Goal: Communication & Community: Answer question/provide support

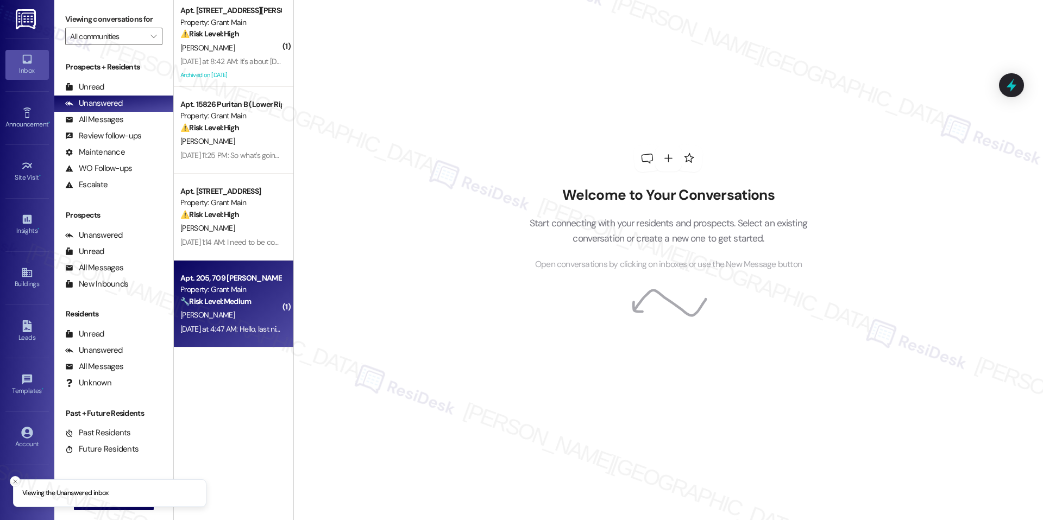
click at [212, 329] on div "Yesterday at 4:47 AM: Hello, last night around 12 am I saw what I believe to be…" at bounding box center [906, 329] width 1453 height 10
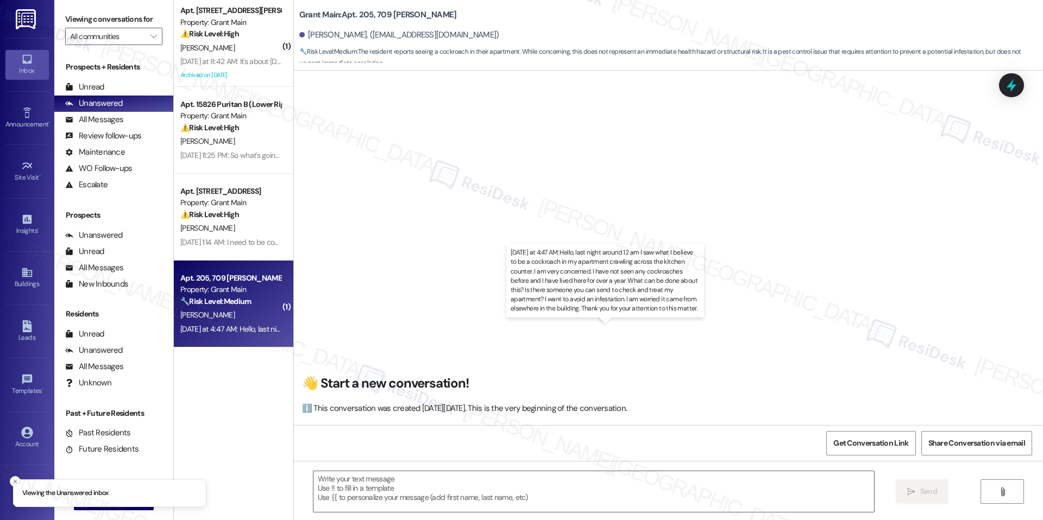
click at [212, 328] on div "Yesterday at 4:47 AM: Hello, last night around 12 am I saw what I believe to be…" at bounding box center [906, 329] width 1453 height 10
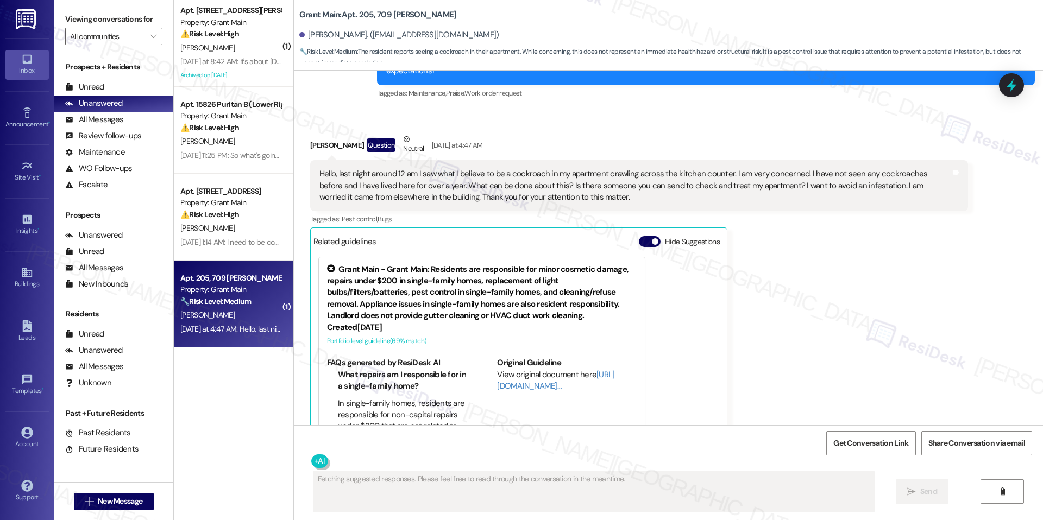
scroll to position [80, 0]
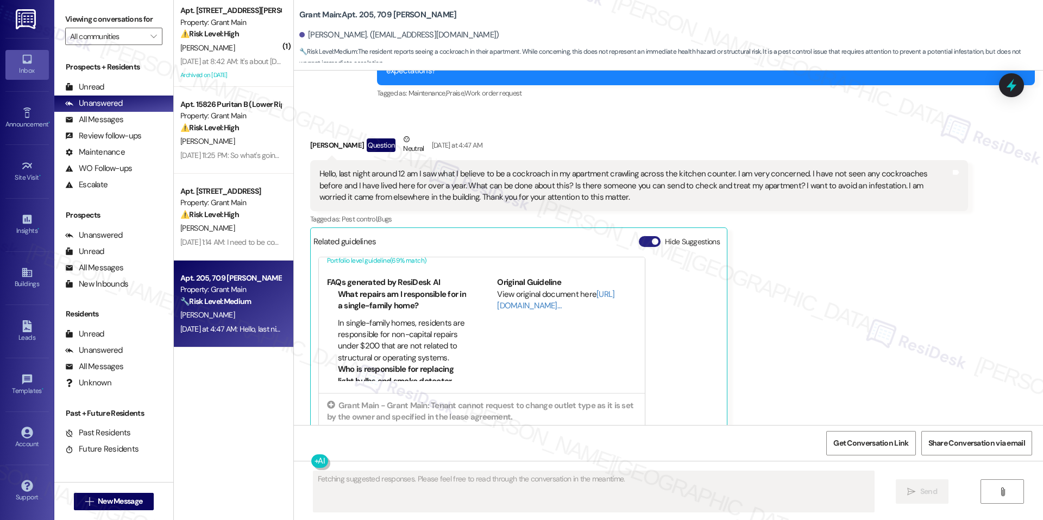
click at [652, 238] on span "button" at bounding box center [655, 241] width 7 height 7
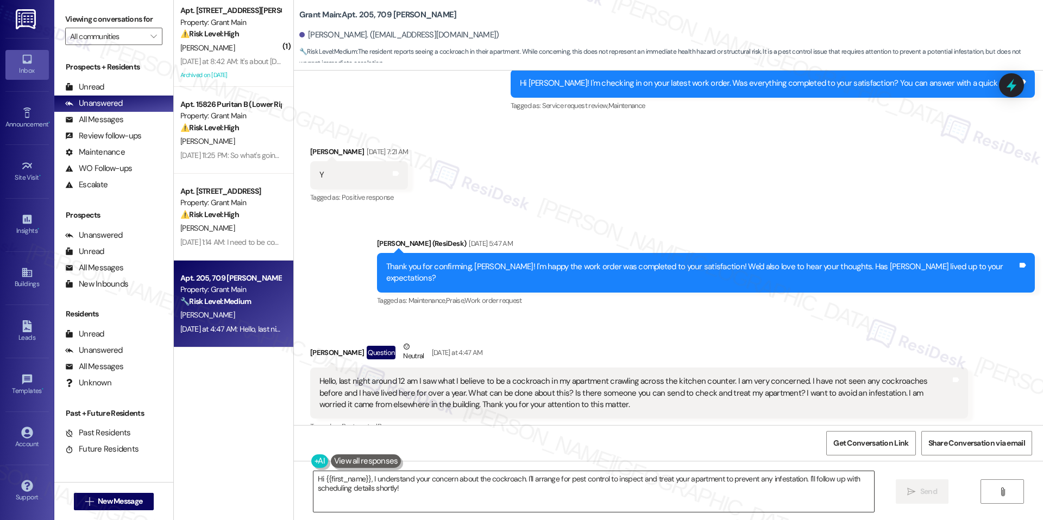
click at [489, 479] on textarea "Hi {{first_name}}, I understand your concern about the cockroach. I'll arrange …" at bounding box center [593, 492] width 561 height 41
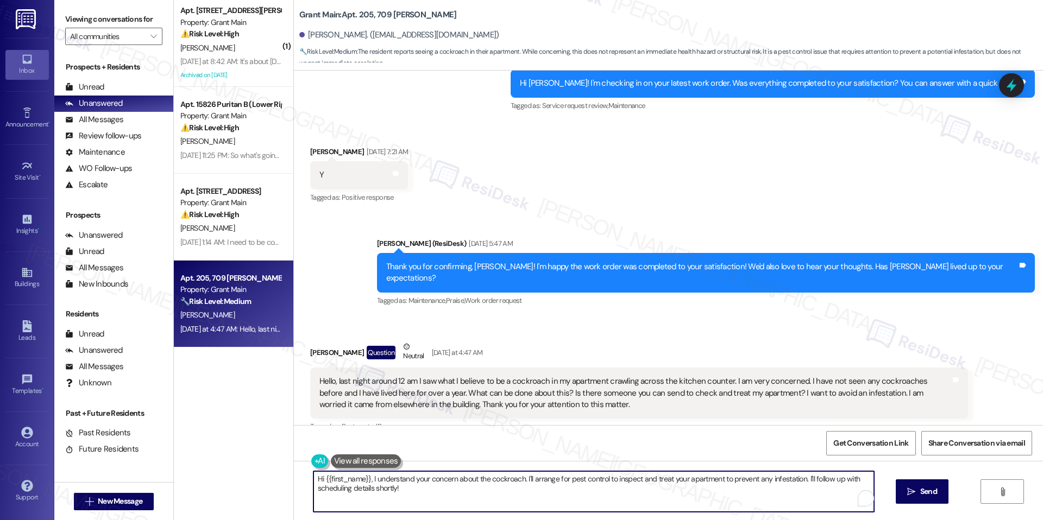
click at [489, 479] on textarea "Hi {{first_name}}, I understand your concern about the cockroach. I'll arrange …" at bounding box center [593, 492] width 561 height 41
click at [391, 479] on textarea "Hi {{first_name}}, I understand your concern about the cockroach. I'll arrange …" at bounding box center [593, 492] width 561 height 41
paste textarea "[Resident’s Name], I’m so sorry to hear you experienced this. I understand your…"
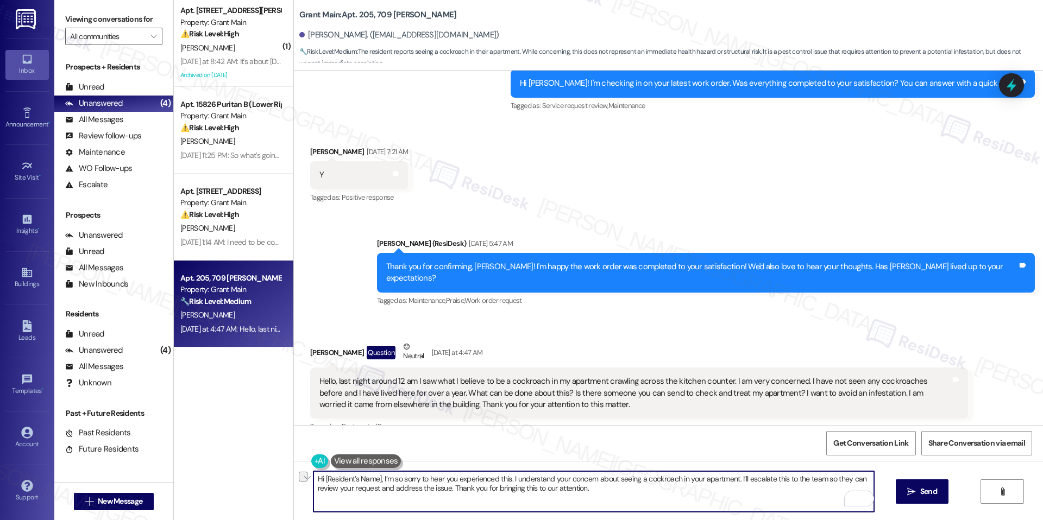
drag, startPoint x: 373, startPoint y: 482, endPoint x: 317, endPoint y: 483, distance: 56.0
click at [317, 483] on textarea "Hi [Resident’s Name], I’m so sorry to hear you experienced this. I understand y…" at bounding box center [593, 492] width 561 height 41
click at [589, 505] on textarea "Hi [PERSON_NAME], I’m so sorry to hear you experienced this. I understand your …" at bounding box center [593, 492] width 561 height 41
type textarea "Hi [PERSON_NAME], I’m so sorry to hear you experienced this. I understand your …"
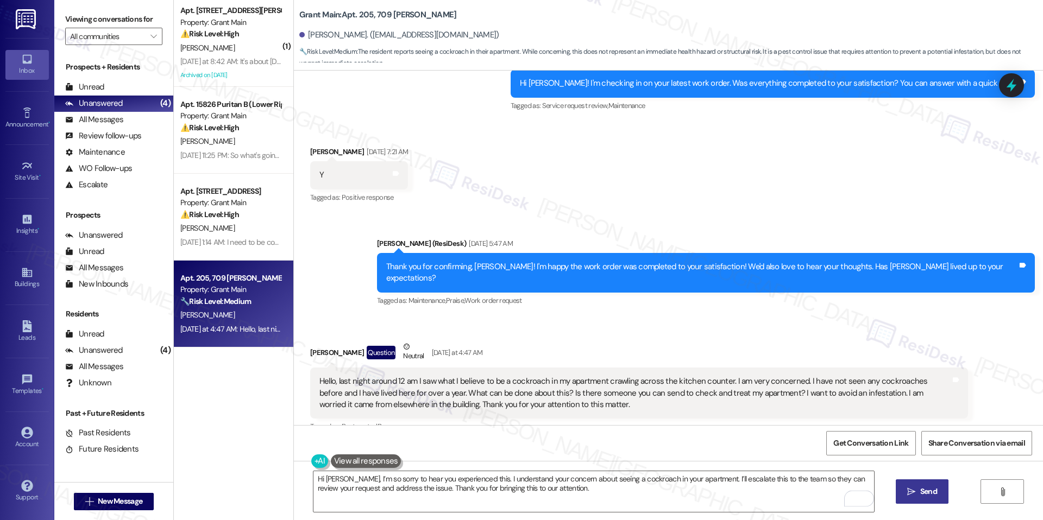
click at [921, 498] on button " Send" at bounding box center [922, 492] width 53 height 24
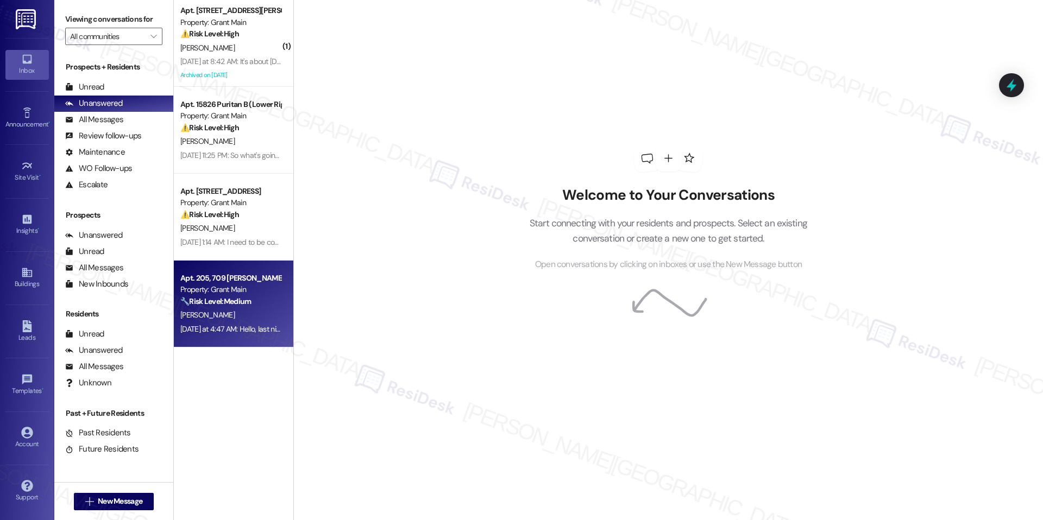
click at [195, 341] on div "Apt. 205, 709 [PERSON_NAME] Property: Grant Main 🔧 Risk Level: Medium The resid…" at bounding box center [234, 304] width 120 height 87
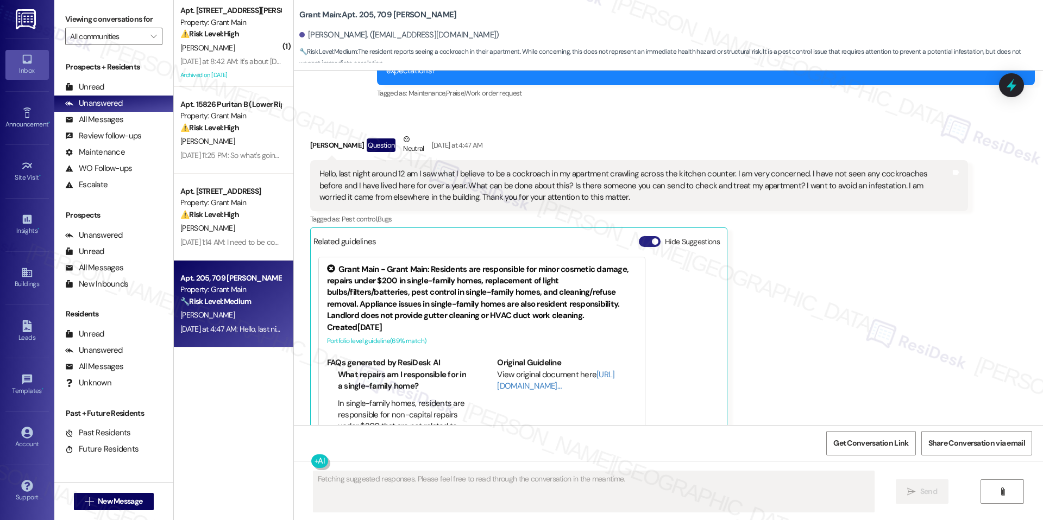
click at [651, 236] on button "Hide Suggestions" at bounding box center [650, 241] width 22 height 11
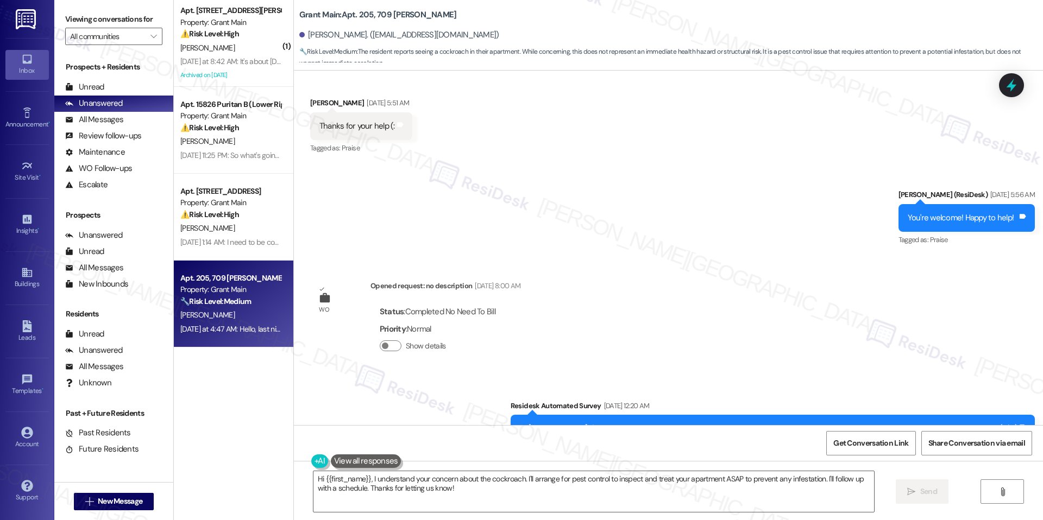
scroll to position [3742, 0]
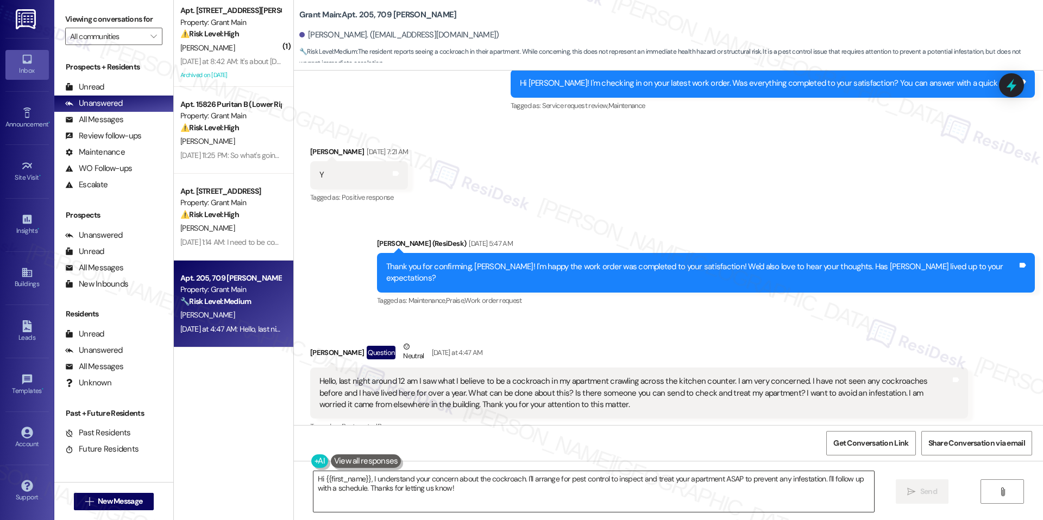
click at [571, 475] on textarea "Hi {{first_name}}, I understand your concern about the cockroach. I'll arrange …" at bounding box center [593, 492] width 561 height 41
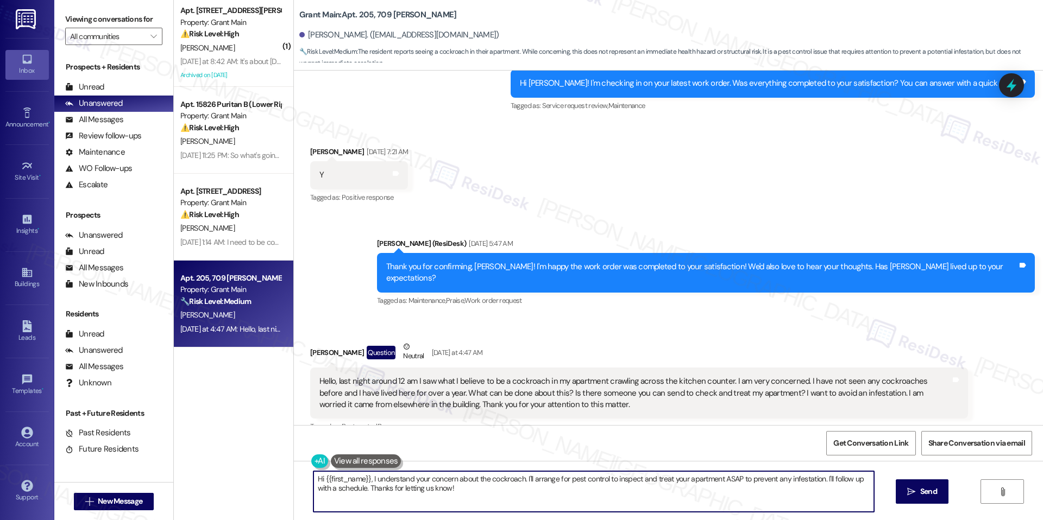
click at [571, 475] on textarea "Hi {{first_name}}, I understand your concern about the cockroach. I'll arrange …" at bounding box center [593, 492] width 561 height 41
paste textarea "[Resident’s Name], I’m so sorry to hear you experienced this. I understand your…"
drag, startPoint x: 373, startPoint y: 480, endPoint x: 319, endPoint y: 481, distance: 53.2
click at [319, 481] on textarea "Hi [Resident’s Name], I’m so sorry to hear you experienced this. I understand y…" at bounding box center [593, 492] width 561 height 41
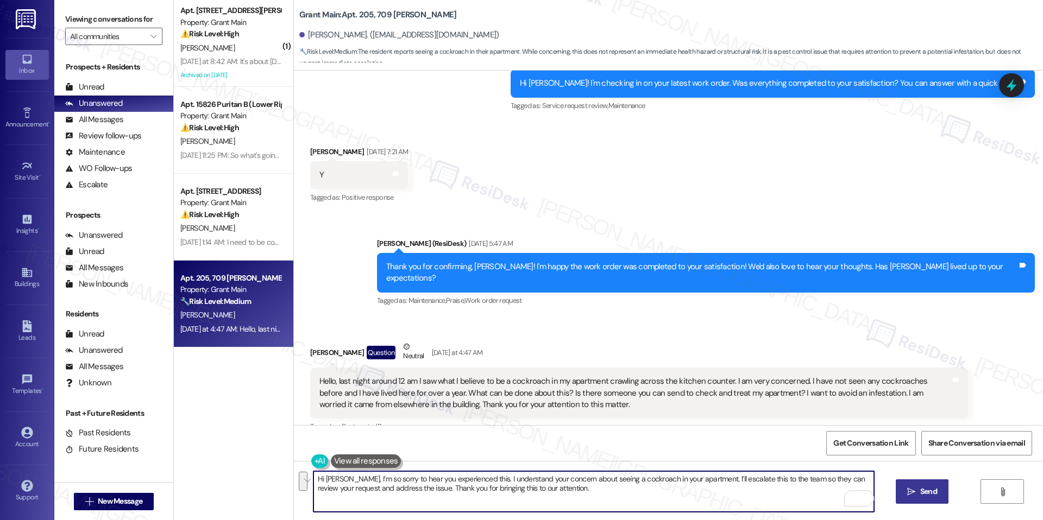
type textarea "Hi [PERSON_NAME], I’m so sorry to hear you experienced this. I understand your …"
click at [921, 486] on span "Send" at bounding box center [928, 491] width 17 height 11
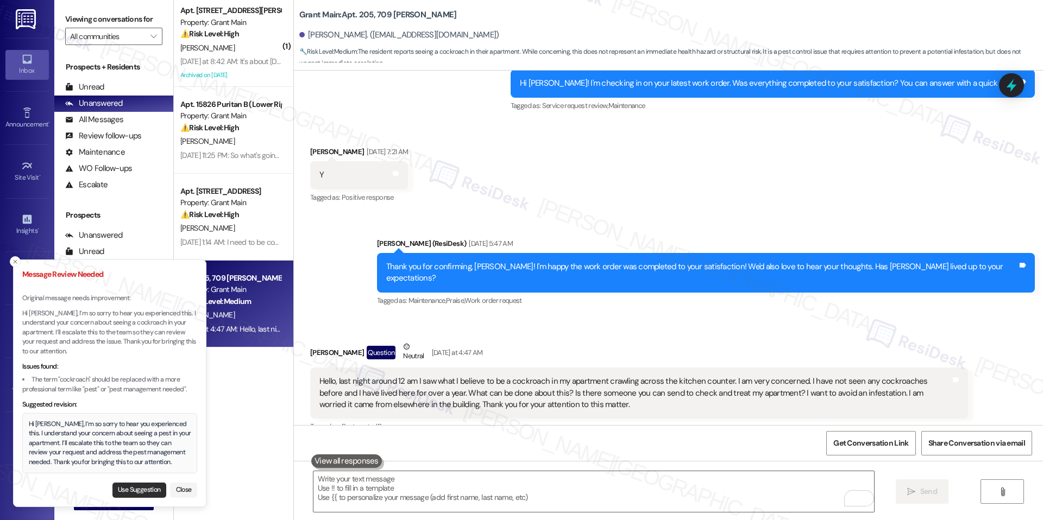
click at [143, 491] on button "Use Suggestion" at bounding box center [139, 490] width 54 height 15
type textarea "Hi [PERSON_NAME], I’m so sorry to hear you experienced this. I understand your …"
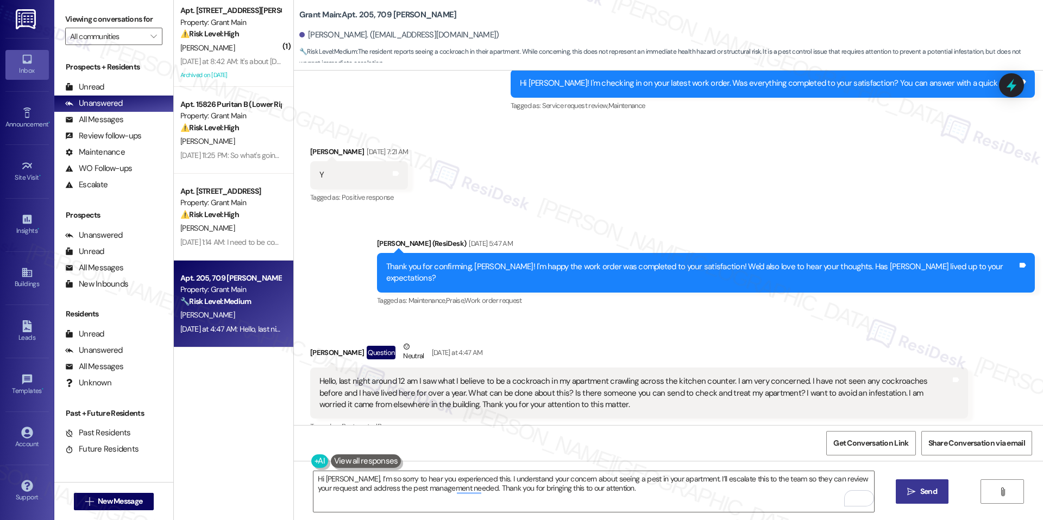
click at [912, 483] on button " Send" at bounding box center [922, 492] width 53 height 24
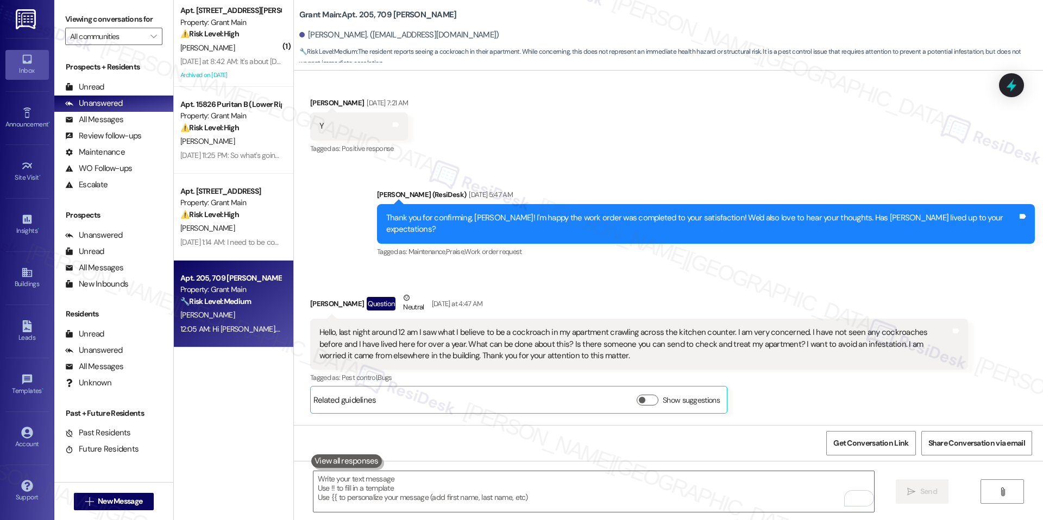
scroll to position [3829, 0]
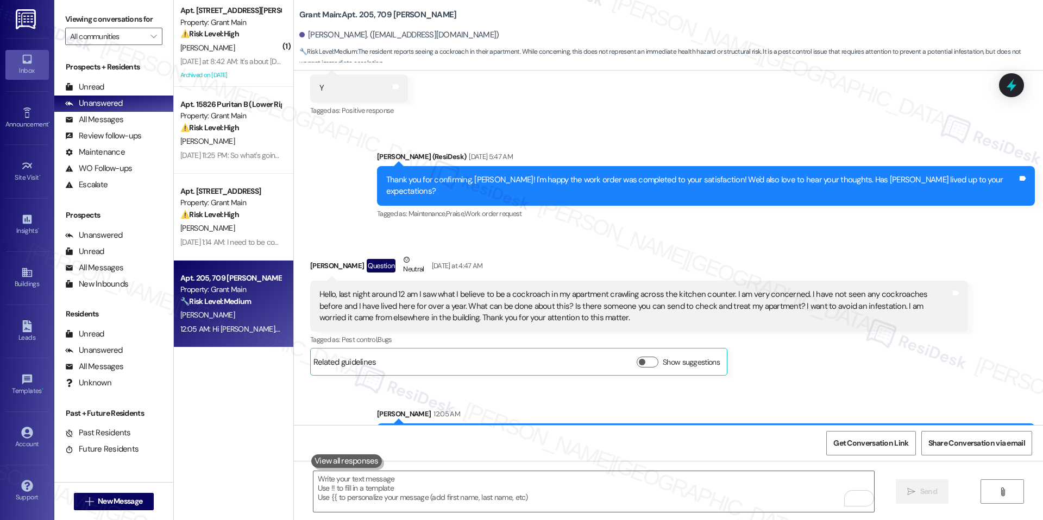
click at [355, 17] on b "Grant Main: Apt. 205, 709 [GEOGRAPHIC_DATA]" at bounding box center [378, 14] width 158 height 11
copy b "205"
click at [345, 31] on div "[PERSON_NAME]. ([EMAIL_ADDRESS][DOMAIN_NAME])" at bounding box center [399, 34] width 200 height 11
drag, startPoint x: 300, startPoint y: 36, endPoint x: 350, endPoint y: 37, distance: 50.0
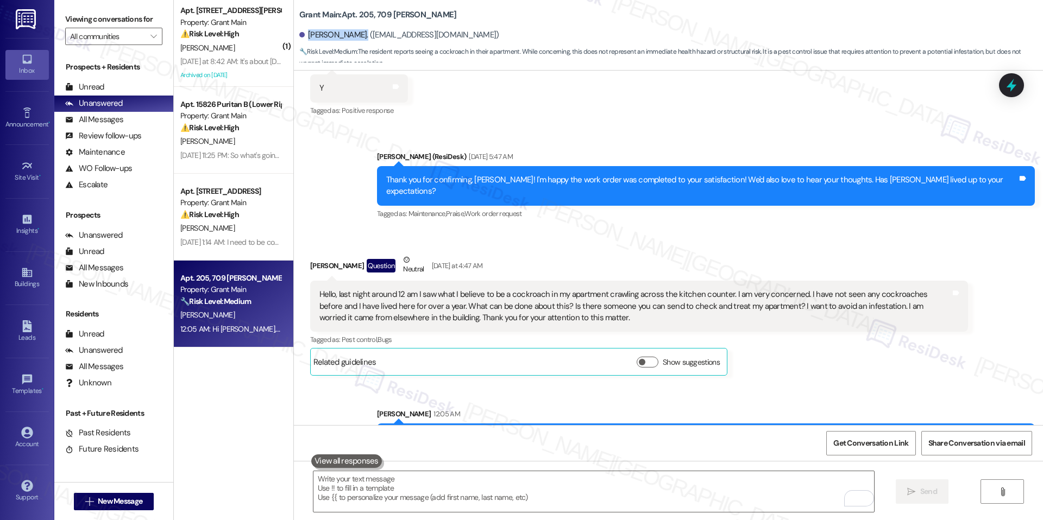
click at [350, 37] on div "[PERSON_NAME]. ([EMAIL_ADDRESS][DOMAIN_NAME])" at bounding box center [399, 34] width 200 height 11
copy div "[PERSON_NAME]"
drag, startPoint x: 350, startPoint y: 16, endPoint x: 424, endPoint y: 17, distance: 73.9
click at [424, 17] on div "Grant Main: Apt. 205, 709 [GEOGRAPHIC_DATA]" at bounding box center [407, 15] width 217 height 14
copy b "205, 709 [PERSON_NAME]"
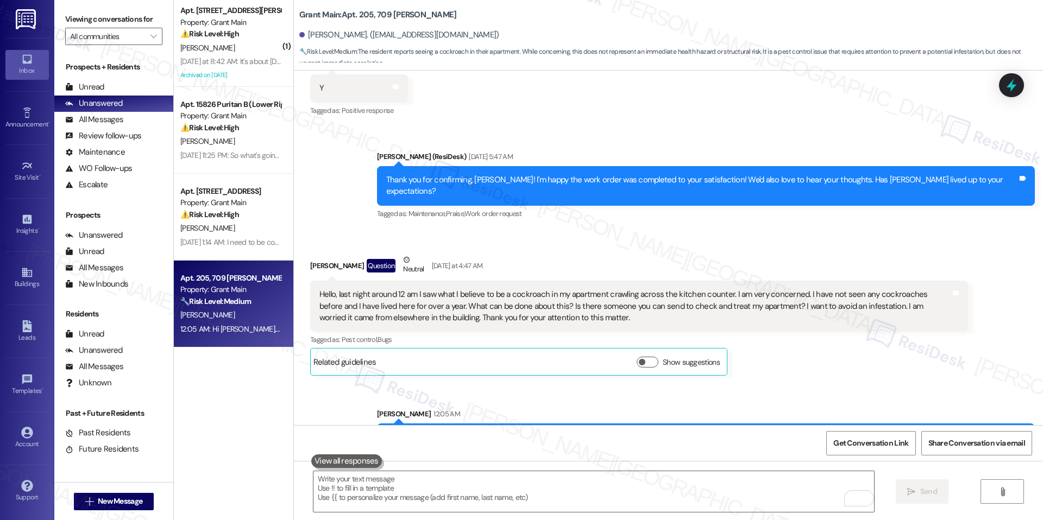
click at [325, 254] on div "[PERSON_NAME] Question Neutral [DATE] at 4:47 AM" at bounding box center [639, 267] width 658 height 27
copy div "[PERSON_NAME]"
drag, startPoint x: 350, startPoint y: 15, endPoint x: 448, endPoint y: 15, distance: 97.2
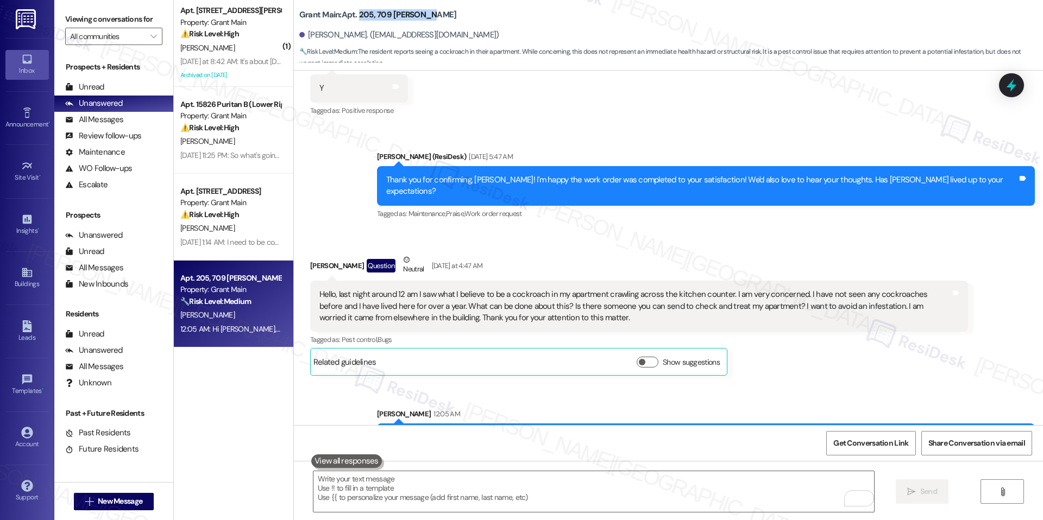
click at [448, 15] on div "Grant Main: Apt. 205, 709 [GEOGRAPHIC_DATA]" at bounding box center [407, 15] width 217 height 14
copy b "205, 709 [PERSON_NAME]"
click at [411, 510] on textarea "To enrich screen reader interactions, please activate Accessibility in Grammarl…" at bounding box center [593, 492] width 561 height 41
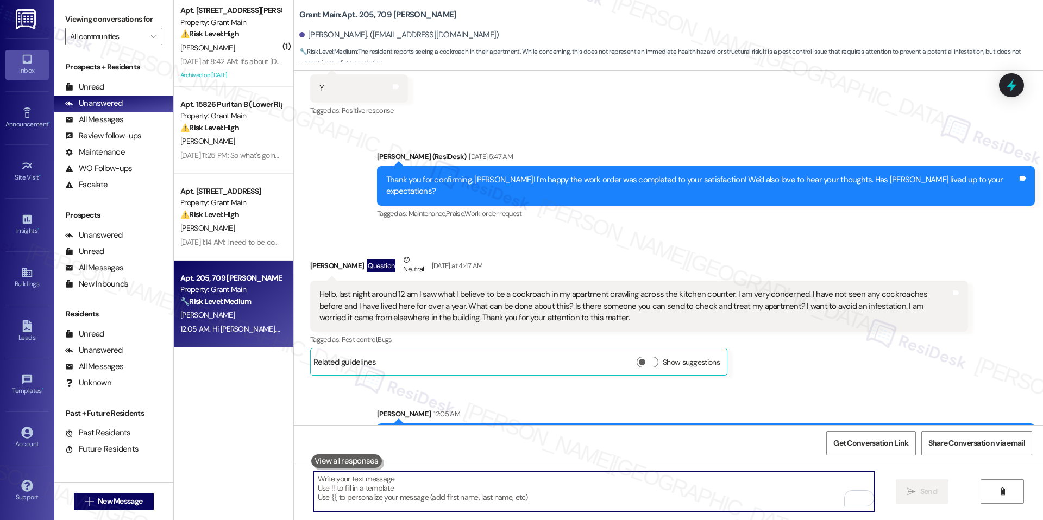
paste textarea "Could you please confirm if we have permission to enter your home to complete t…"
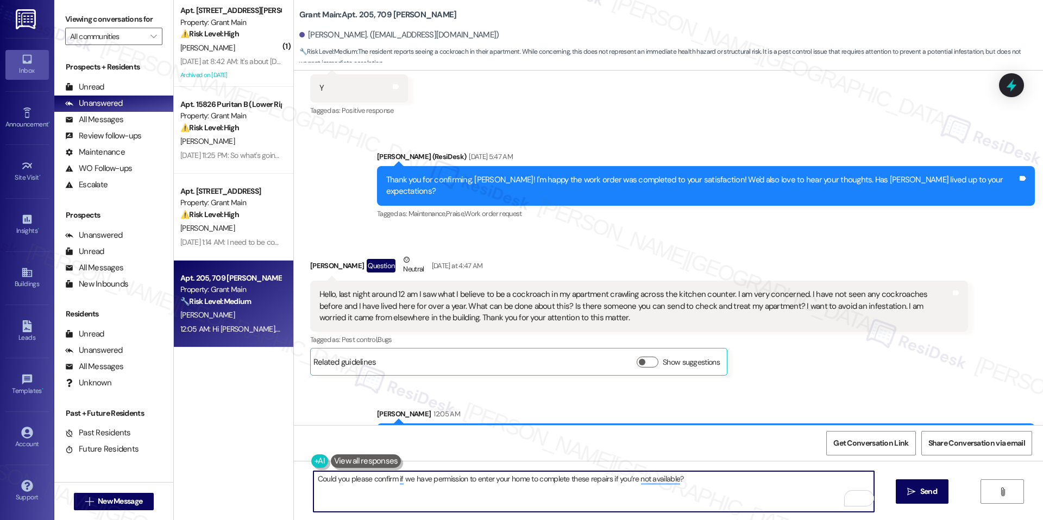
paste textarea "Do you have pets that we should be aware of?"
click at [677, 483] on textarea "Could you please confirm if we have permission to enter your home to complete t…" at bounding box center [593, 492] width 561 height 41
click at [854, 480] on textarea "Could you please confirm if we have permission to enter your home to complete t…" at bounding box center [593, 492] width 561 height 41
type textarea "Could you please confirm if we have permission to enter your home to complete t…"
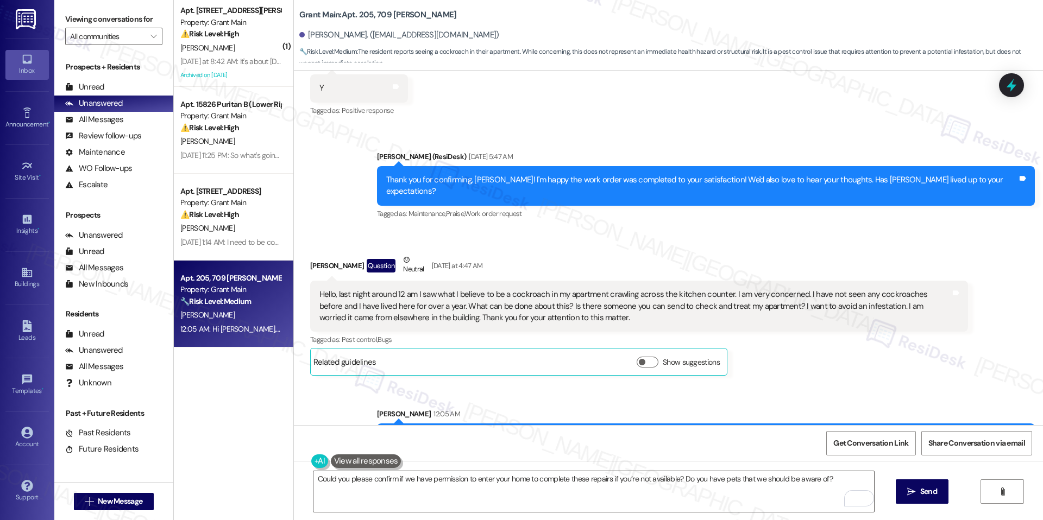
click at [911, 493] on icon "" at bounding box center [911, 492] width 8 height 9
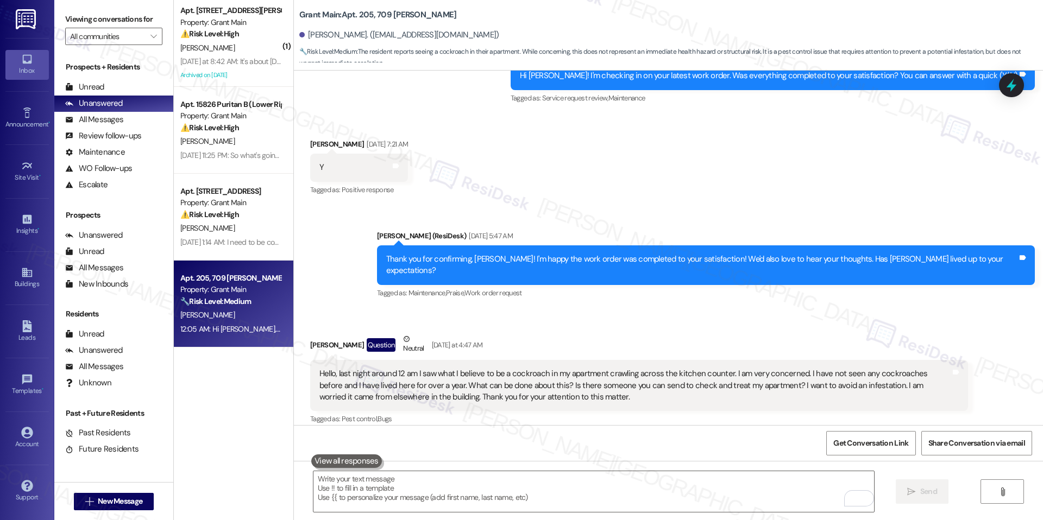
scroll to position [3905, 0]
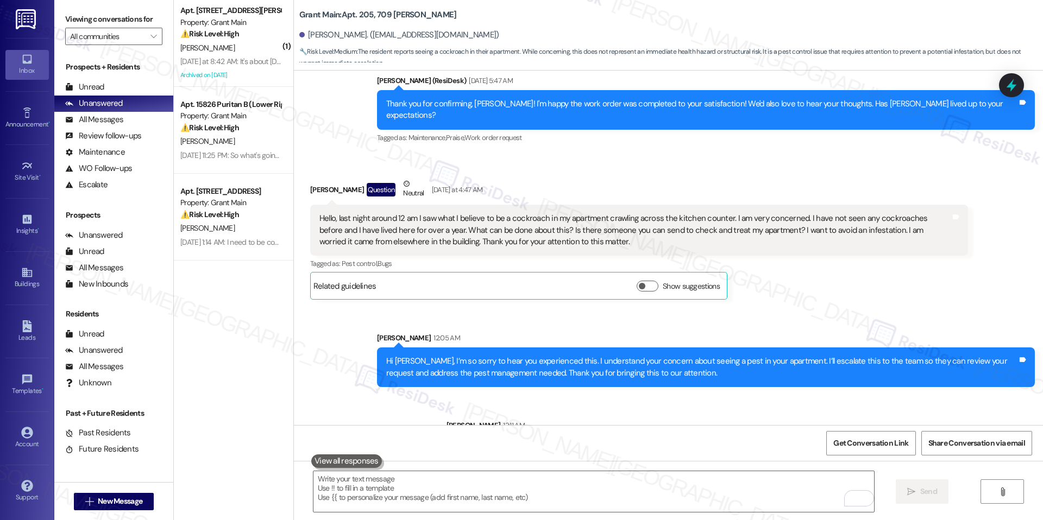
click at [1020, 445] on icon at bounding box center [1023, 447] width 7 height 5
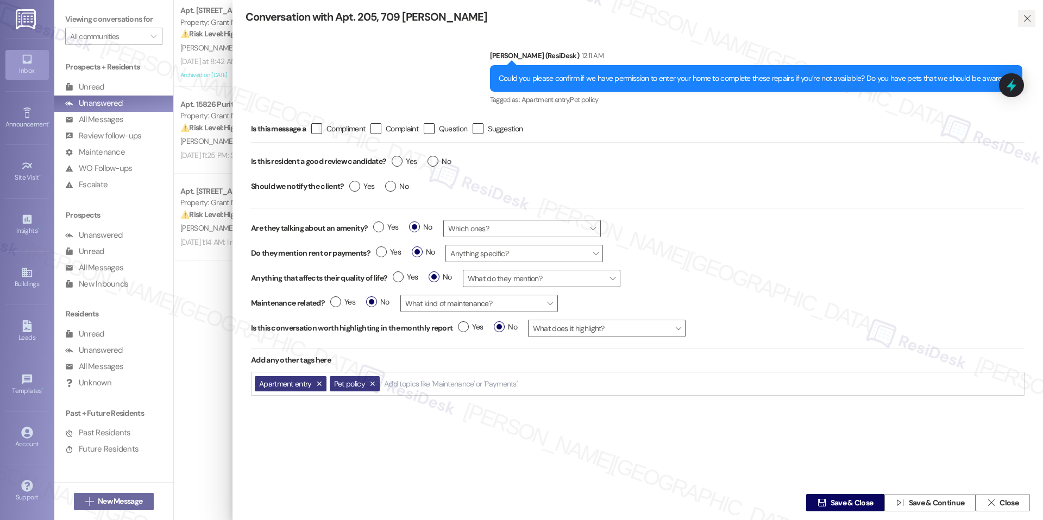
click at [1022, 25] on span "" at bounding box center [1027, 18] width 12 height 17
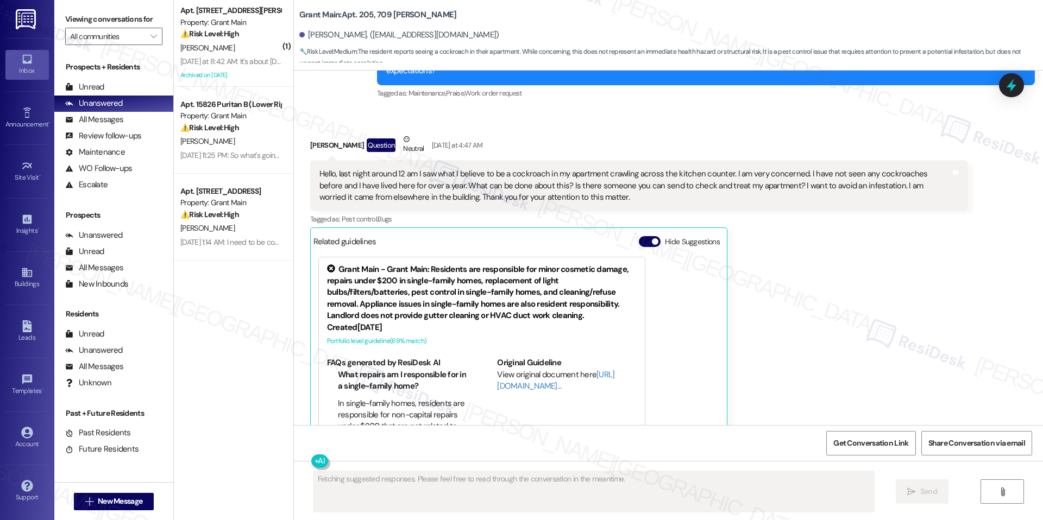
scroll to position [4145, 0]
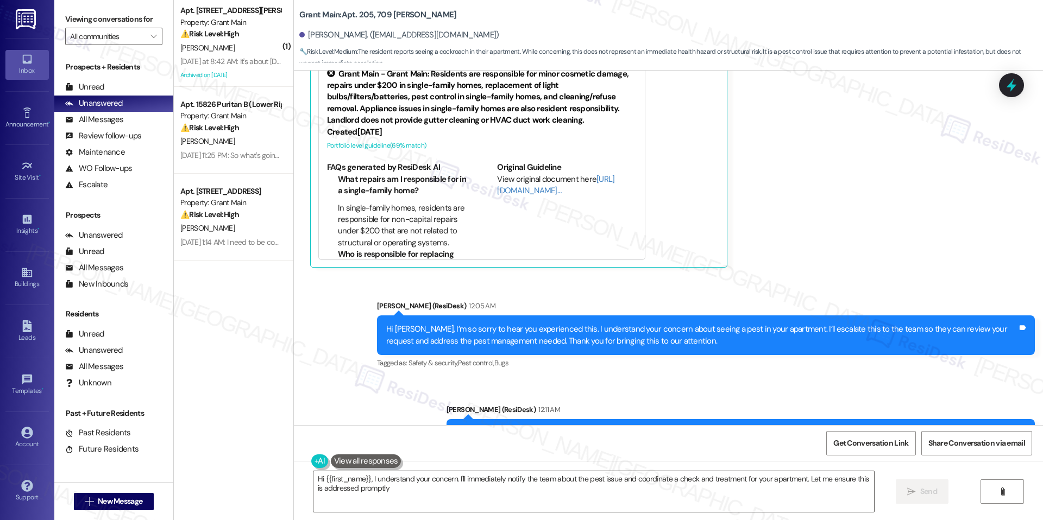
type textarea "Hi {{first_name}}, I understand your concern. I'll immediately notify the team …"
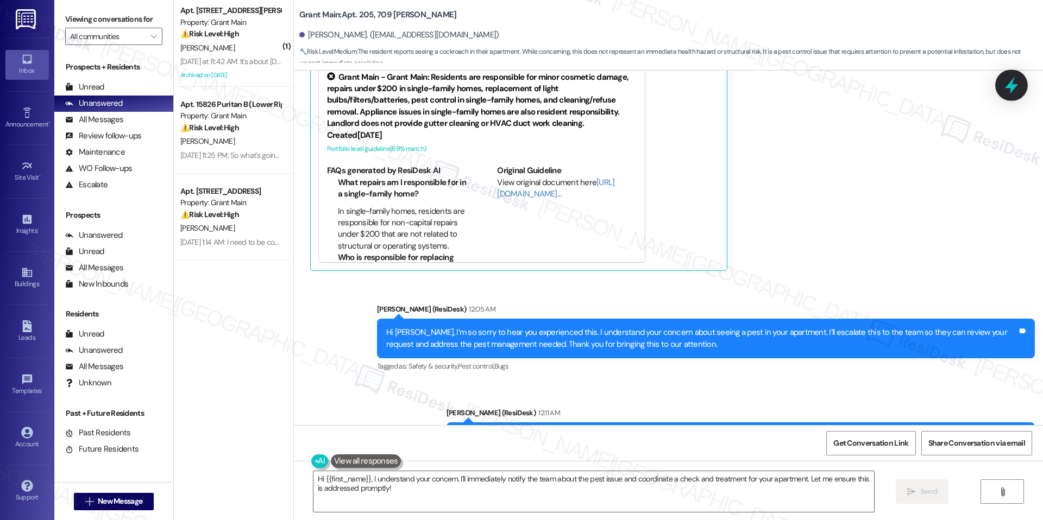
click at [1009, 86] on icon at bounding box center [1011, 85] width 13 height 17
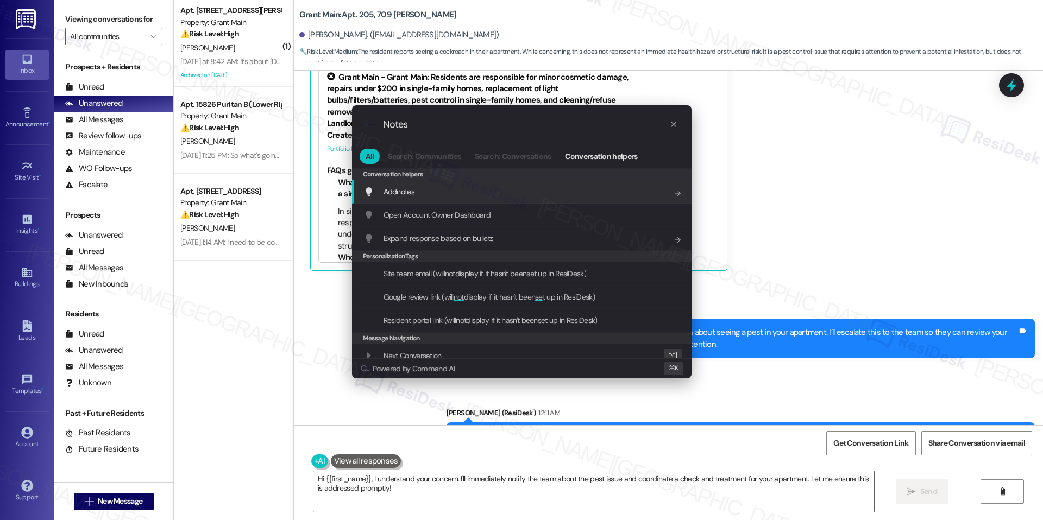
type input "Notes"
click at [400, 197] on span "Add notes" at bounding box center [399, 192] width 31 height 12
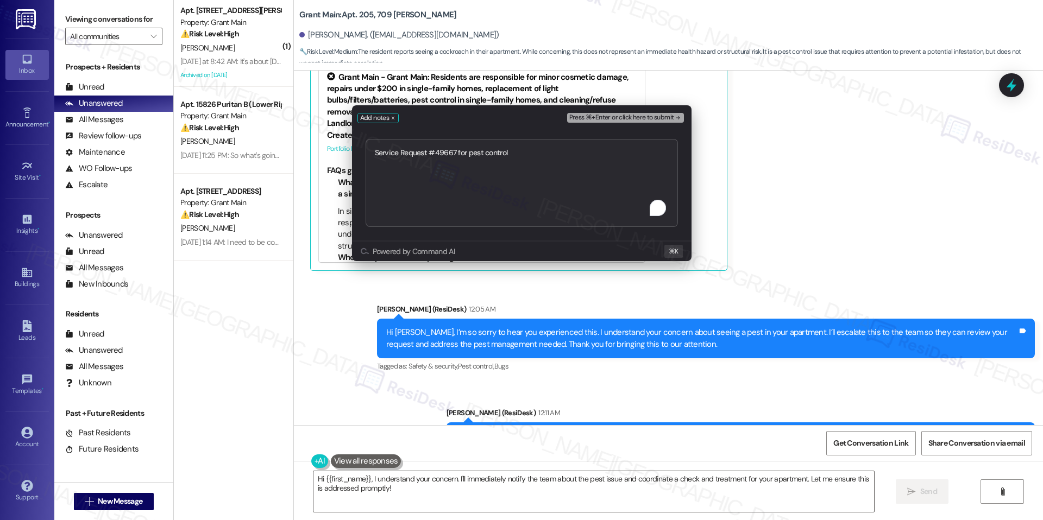
type textarea "Service Request #49667 for pest control"
click at [626, 122] on button "Press ⌘+Enter or click here to submit" at bounding box center [625, 118] width 117 height 10
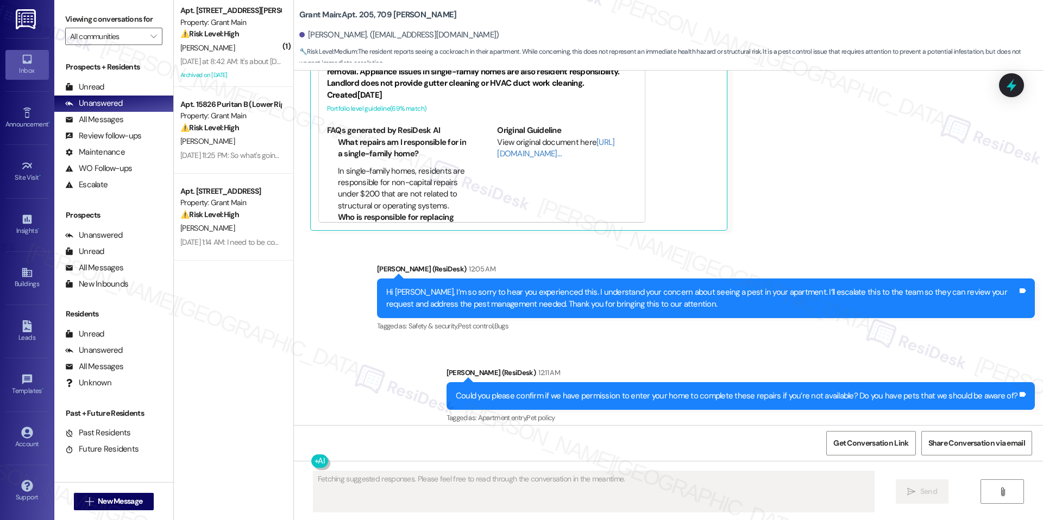
scroll to position [4237, 0]
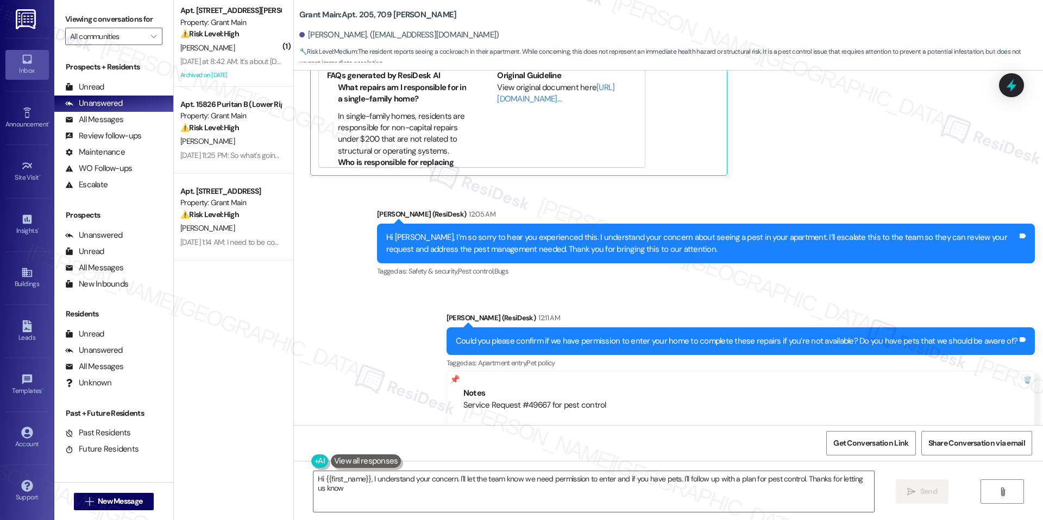
type textarea "Hi {{first_name}}, I understand your concern. I'll let the team know we need pe…"
click at [1017, 89] on icon at bounding box center [1011, 85] width 18 height 18
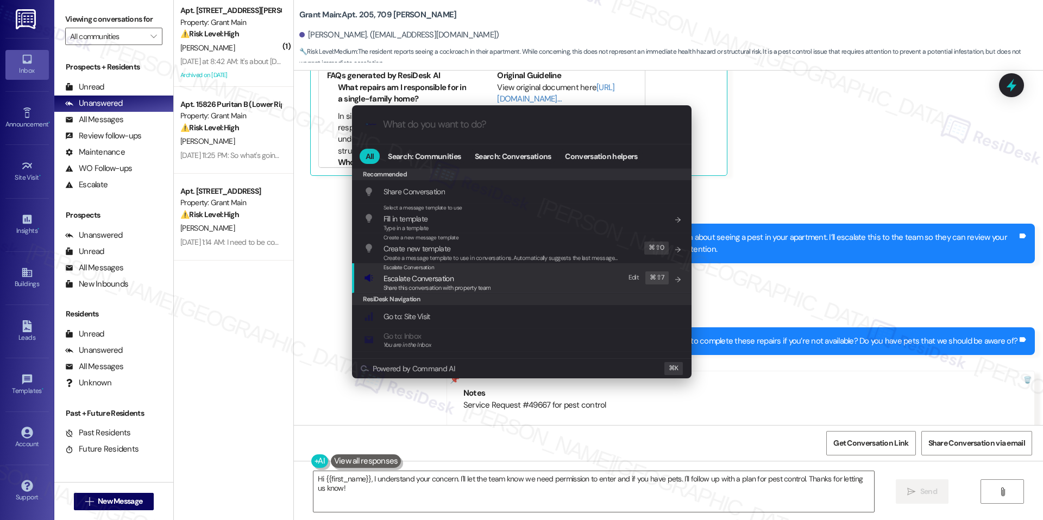
click at [520, 272] on div "Escalate Conversation Escalate Conversation Share this conversation with proper…" at bounding box center [523, 277] width 318 height 29
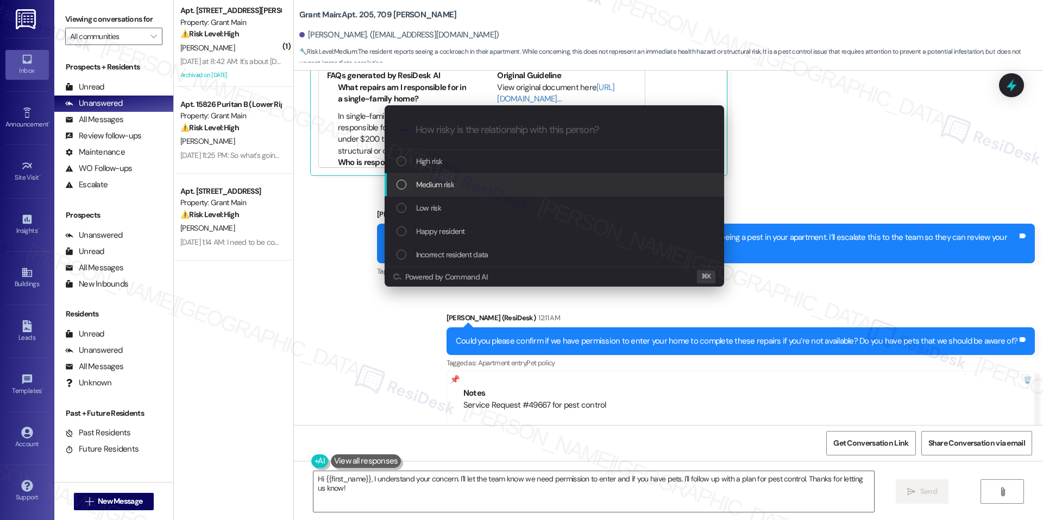
click at [487, 176] on div "Medium risk" at bounding box center [555, 184] width 340 height 23
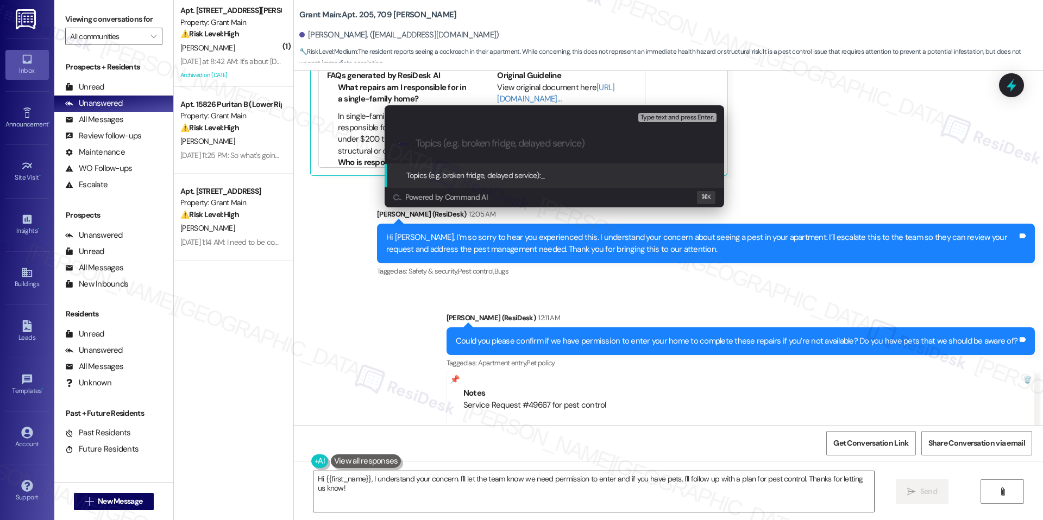
paste input "Pest Control – Cockroach Sighting Work Order #: 49667"
type input "Pest Control – Cockroach Sighting Work Order #: 49667"
click at [578, 172] on span "Pest Control – Cockroach Sighting Work Order #: 49667" at bounding box center [629, 176] width 178 height 10
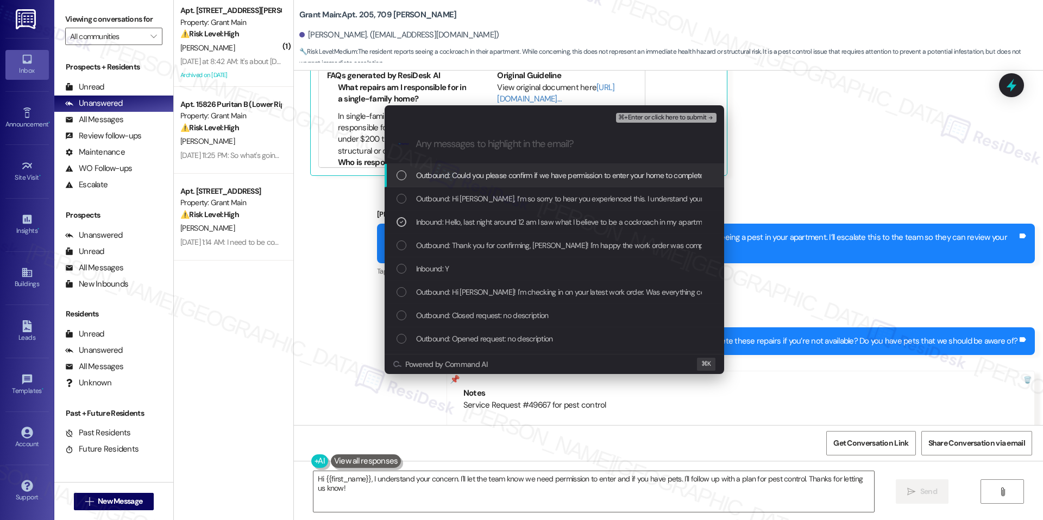
click at [686, 124] on div "⌘+Enter or click here to submit" at bounding box center [667, 118] width 102 height 14
click at [686, 118] on span "⌘+Enter or click here to submit" at bounding box center [662, 118] width 88 height 8
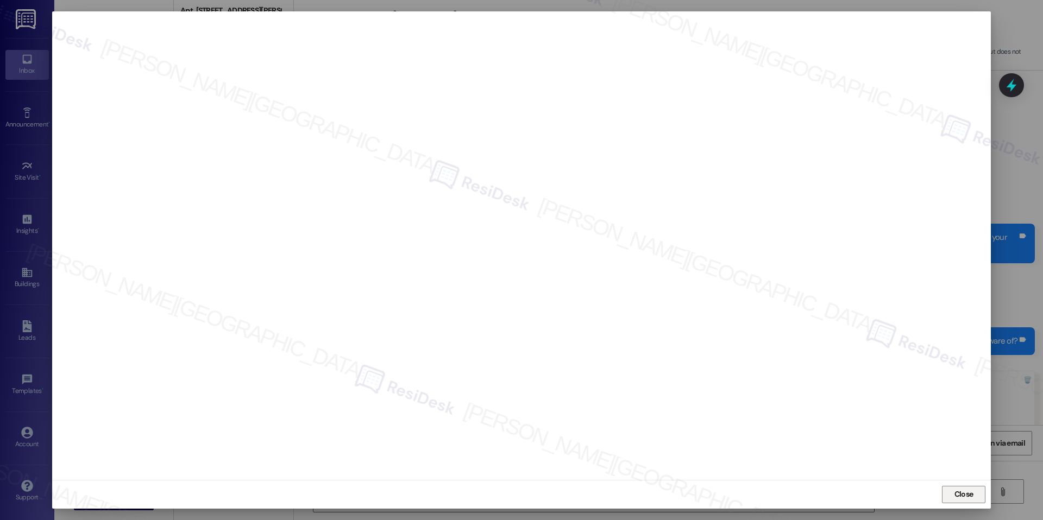
click at [973, 499] on span "Close" at bounding box center [963, 494] width 23 height 11
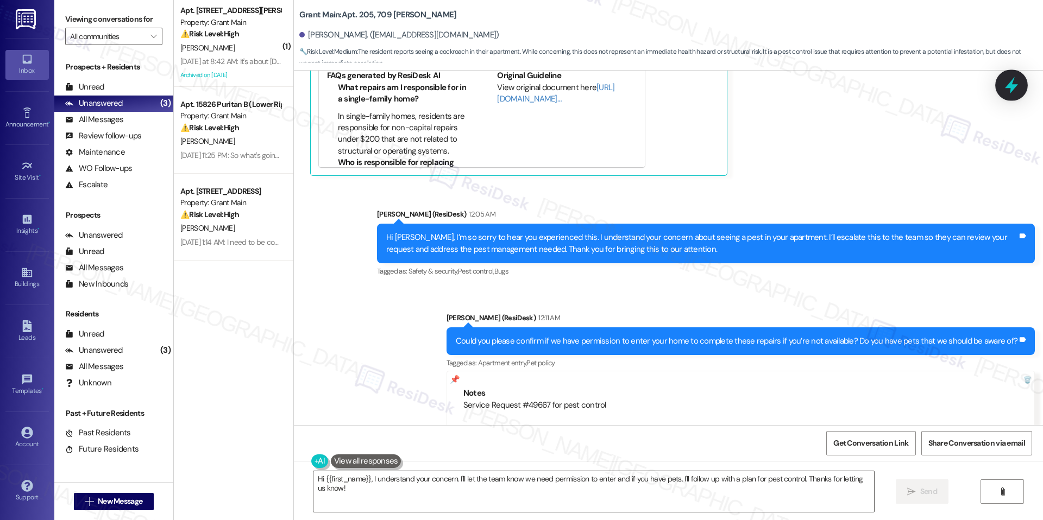
click at [1010, 84] on icon at bounding box center [1011, 85] width 13 height 17
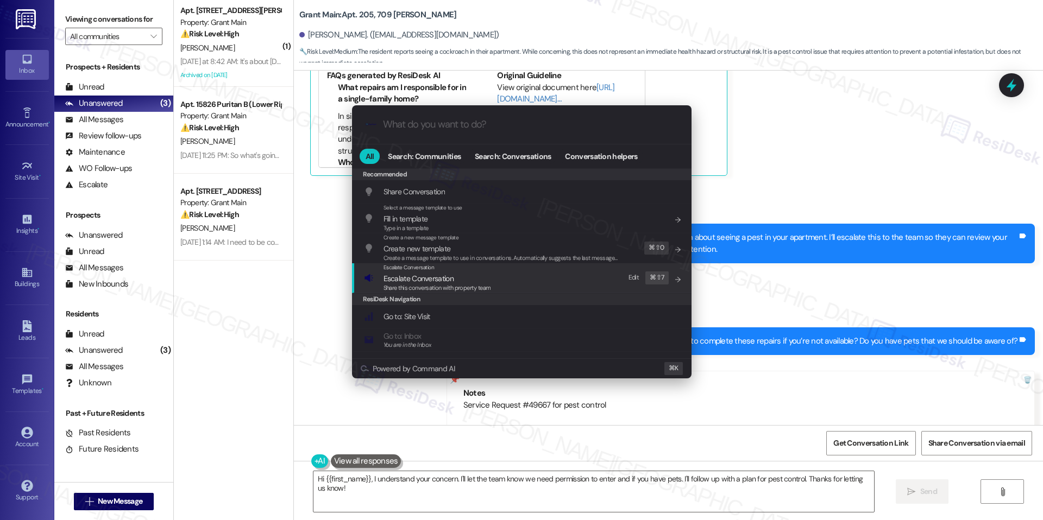
click at [486, 278] on span "Escalate Conversation" at bounding box center [438, 279] width 108 height 12
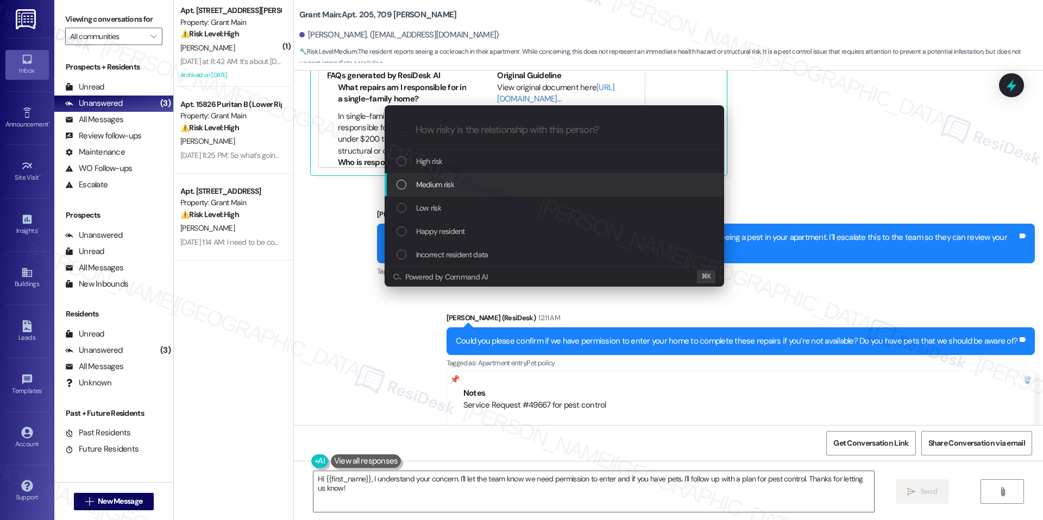
click at [472, 186] on div "Medium risk" at bounding box center [556, 185] width 318 height 12
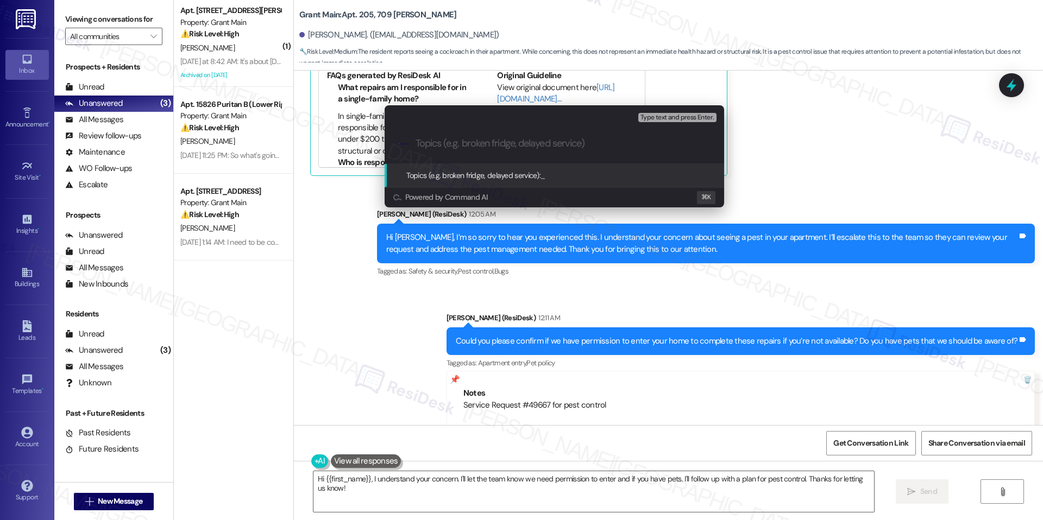
paste input "Pest Control – Cockroach Sighting Work Order #: 49667"
type input "Pest Control – Cockroach Sighting Work Order #: 49667"
click at [589, 174] on span "Pest Control – Cockroach Sighting Work Order #: 49667" at bounding box center [629, 176] width 178 height 10
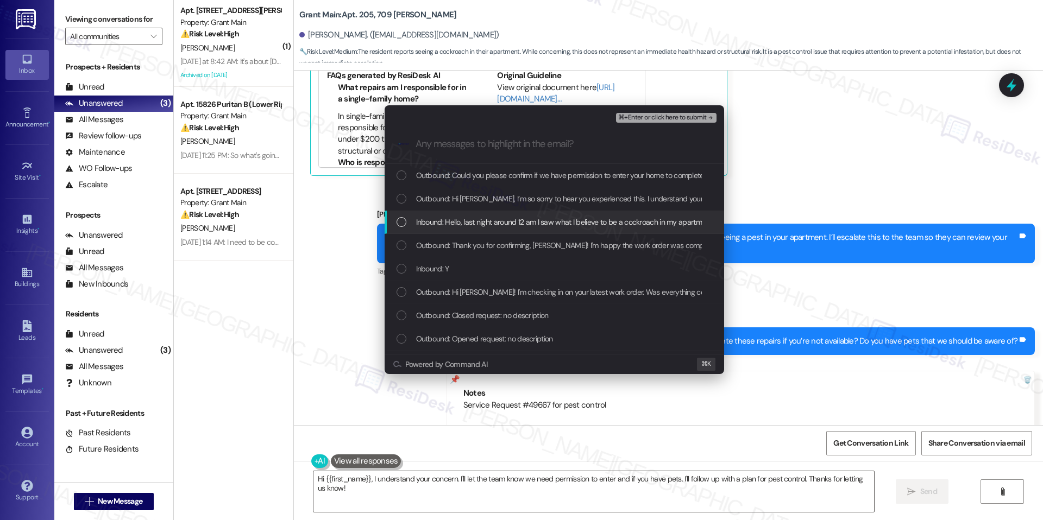
click at [555, 233] on div "Inbound: Hello, last night around 12 am I saw what I believe to be a cockroach …" at bounding box center [555, 222] width 340 height 23
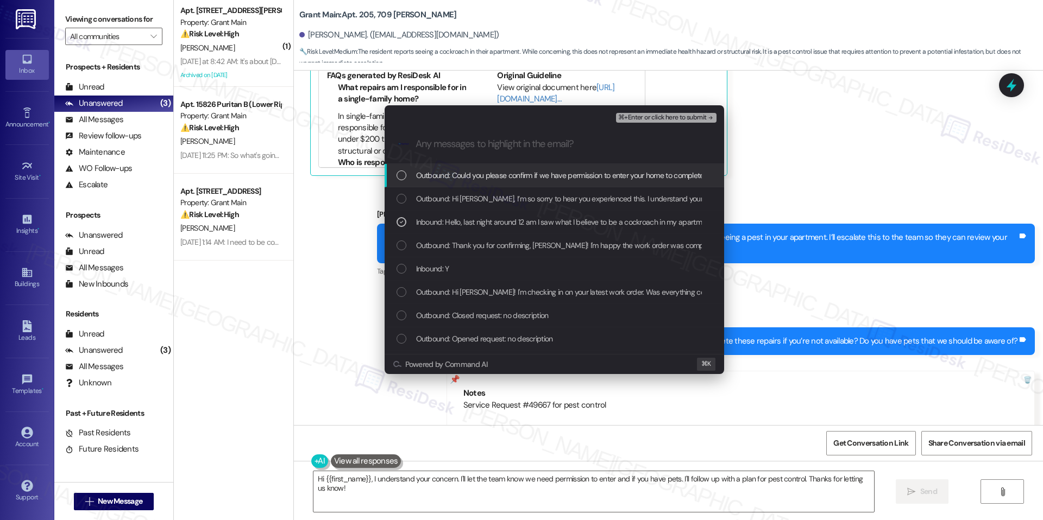
click at [674, 116] on span "⌘+Enter or click here to submit" at bounding box center [662, 118] width 88 height 8
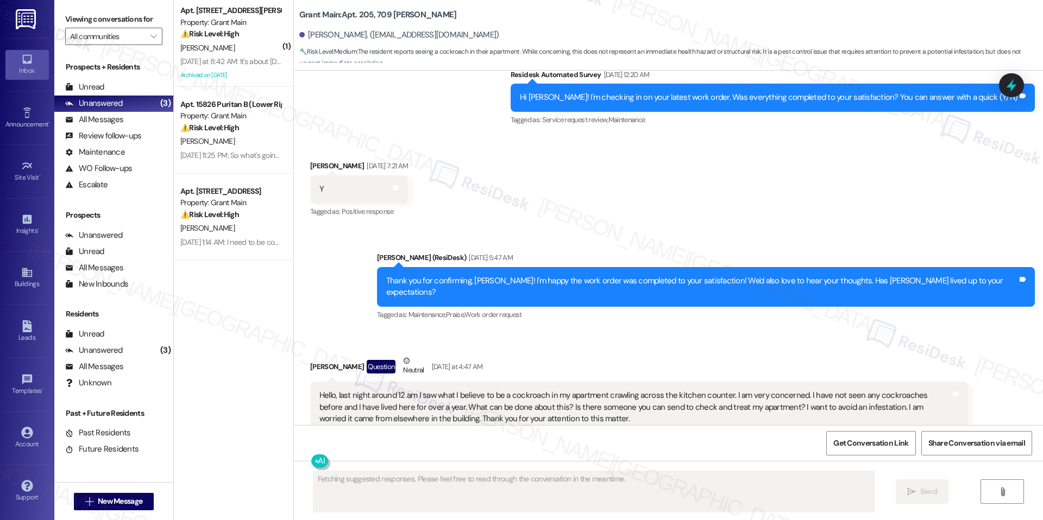
scroll to position [3949, 0]
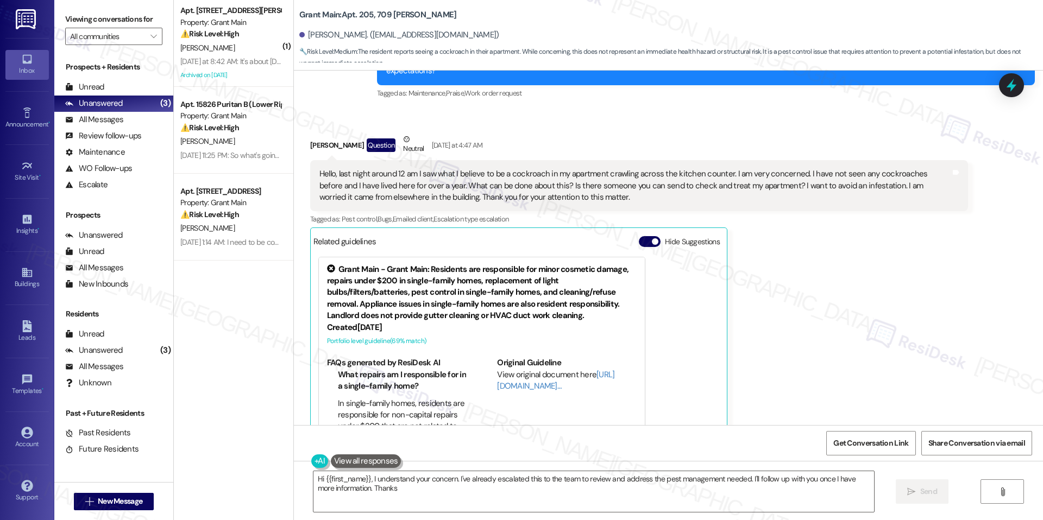
type textarea "Hi {{first_name}}, I understand your concern. I've already escalated this to th…"
click at [657, 375] on div "Grant Main - Grant Main: Residents are responsible for minor cosmetic damage, r…" at bounding box center [518, 356] width 411 height 208
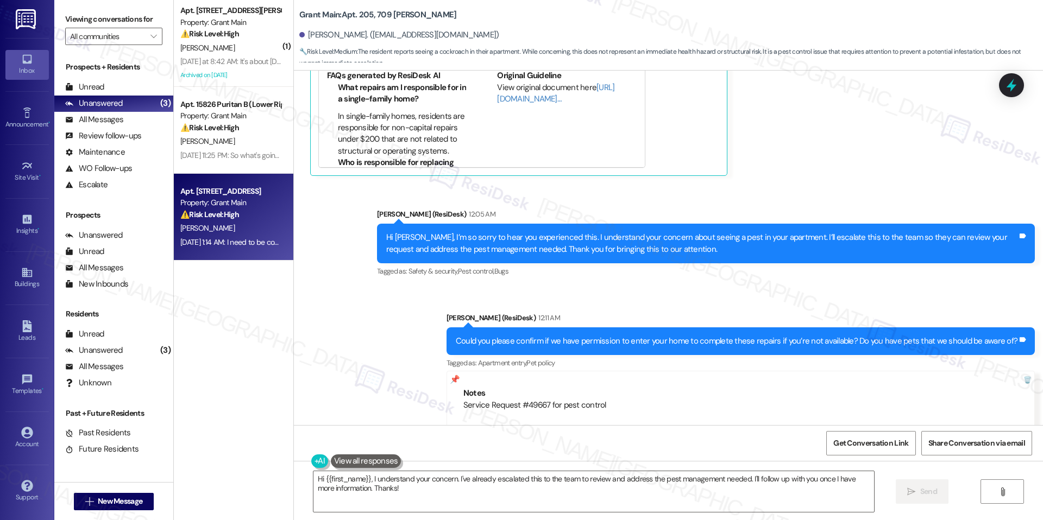
click at [241, 241] on div "[DATE] 1:14 AM: I need to be compensated for me spending my money to keeping th…" at bounding box center [499, 242] width 639 height 10
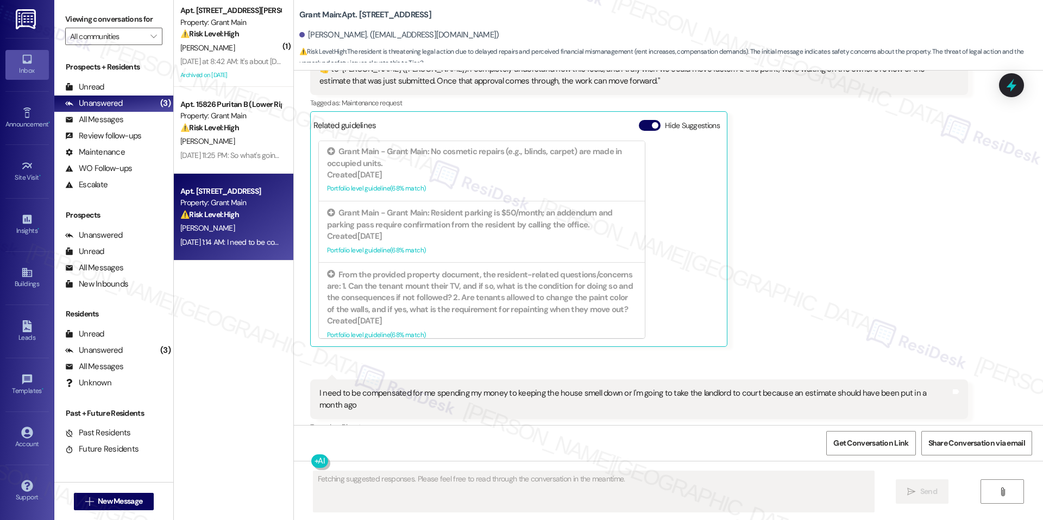
scroll to position [460, 0]
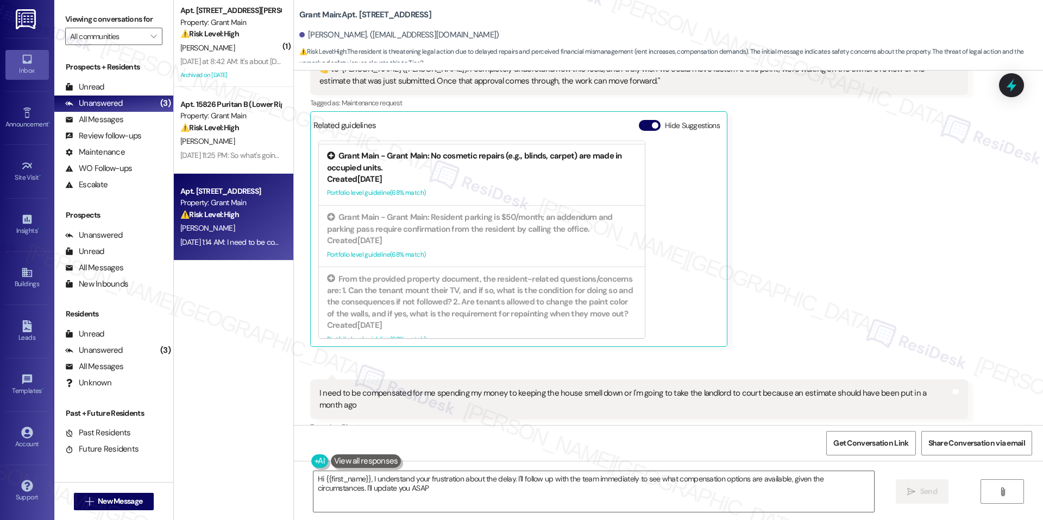
type textarea "Hi {{first_name}}, I understand your frustration about the delay. I'll follow u…"
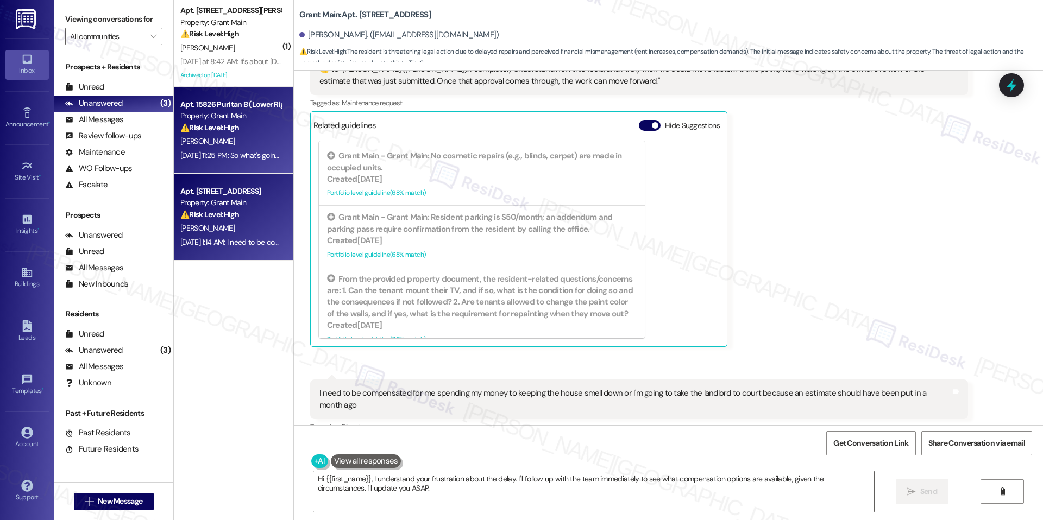
click at [213, 118] on div "Property: Grant Main" at bounding box center [230, 115] width 100 height 11
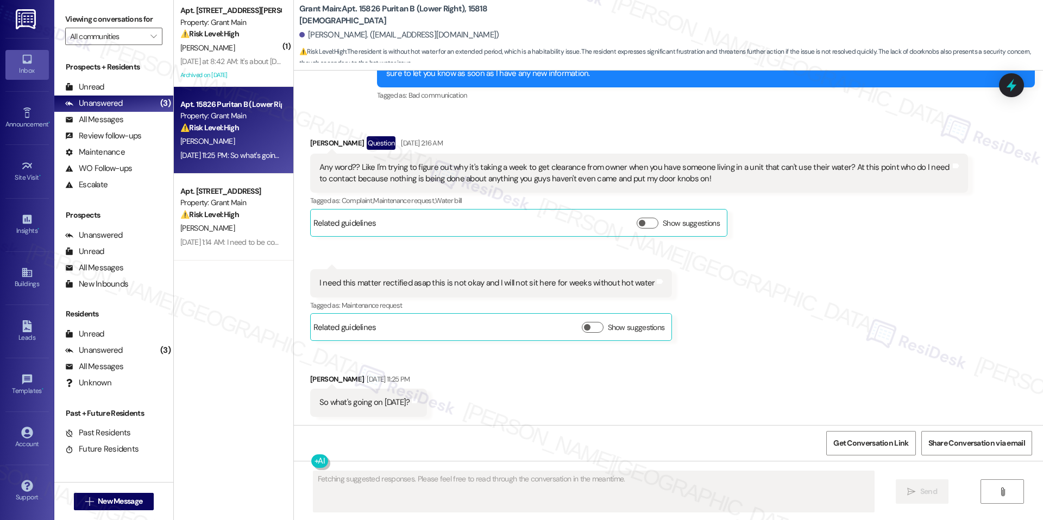
scroll to position [1356, 0]
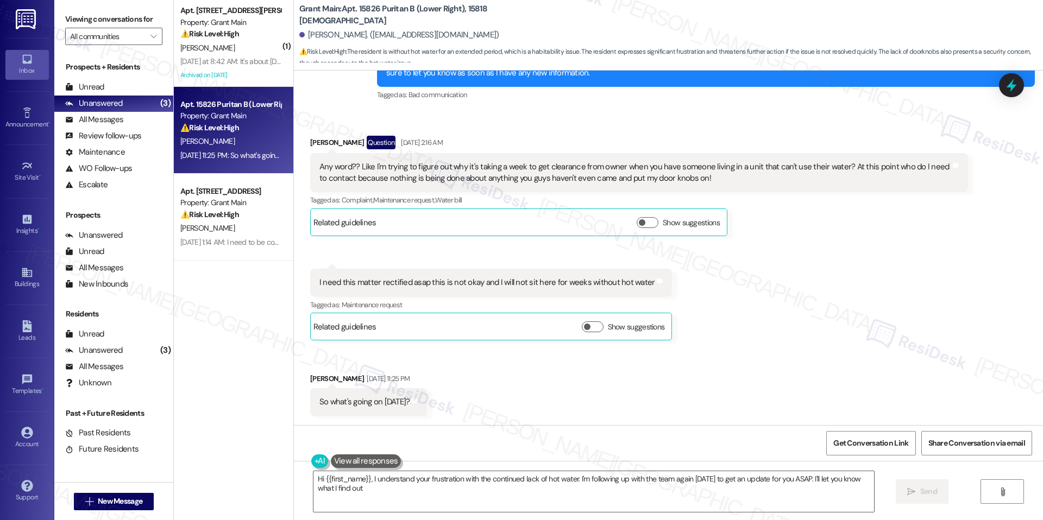
type textarea "Hi {{first_name}}, I understand your frustration with the continued lack of hot…"
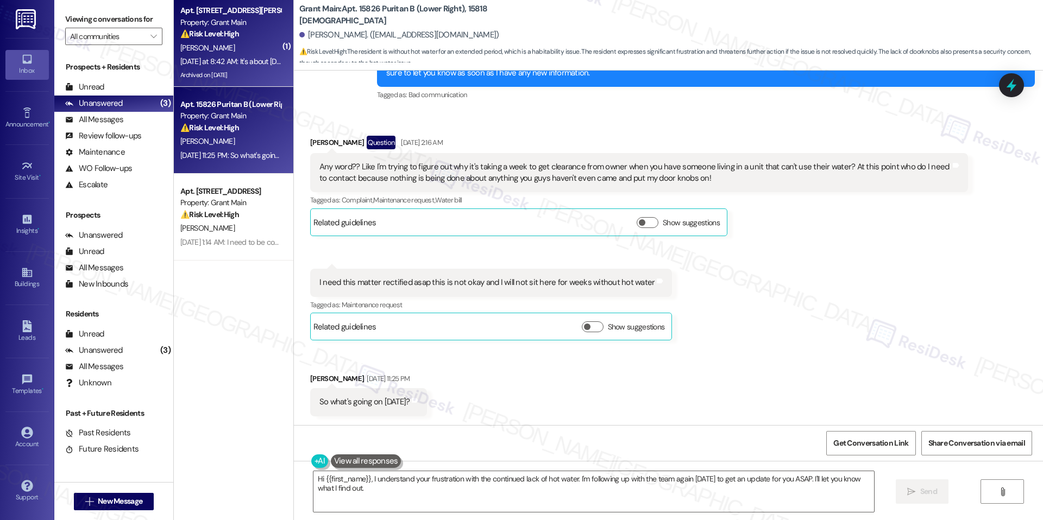
click at [225, 65] on div "[DATE] at 8:42 AM: It's about [DATE] morning [DATE] at 8:42 AM: It's about [DAT…" at bounding box center [248, 61] width 137 height 10
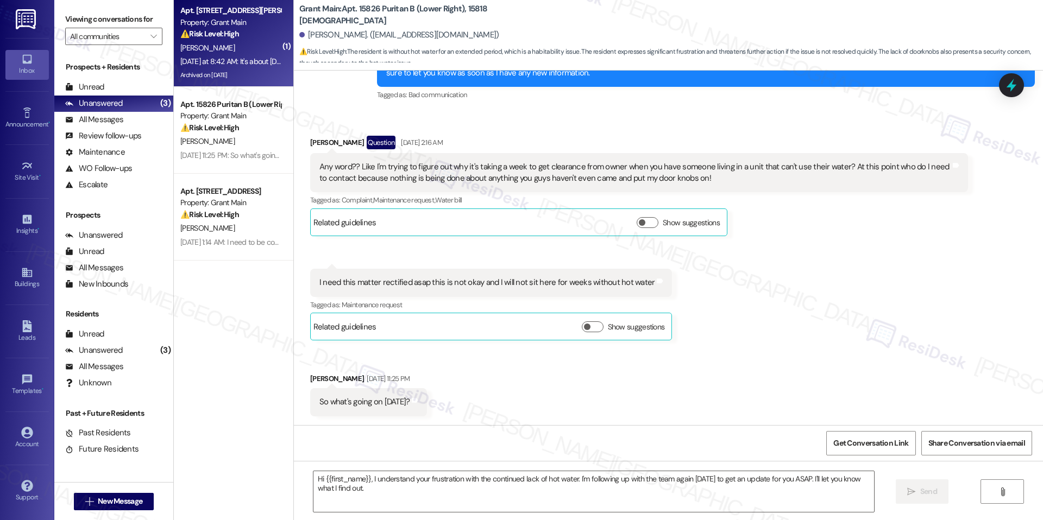
type textarea "Fetching suggested responses. Please feel free to read through the conversation…"
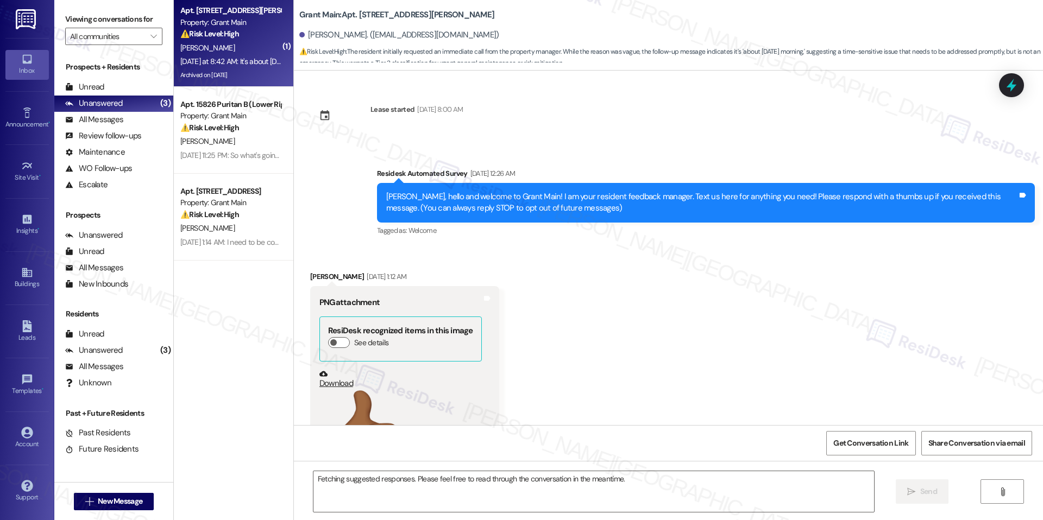
scroll to position [15321, 0]
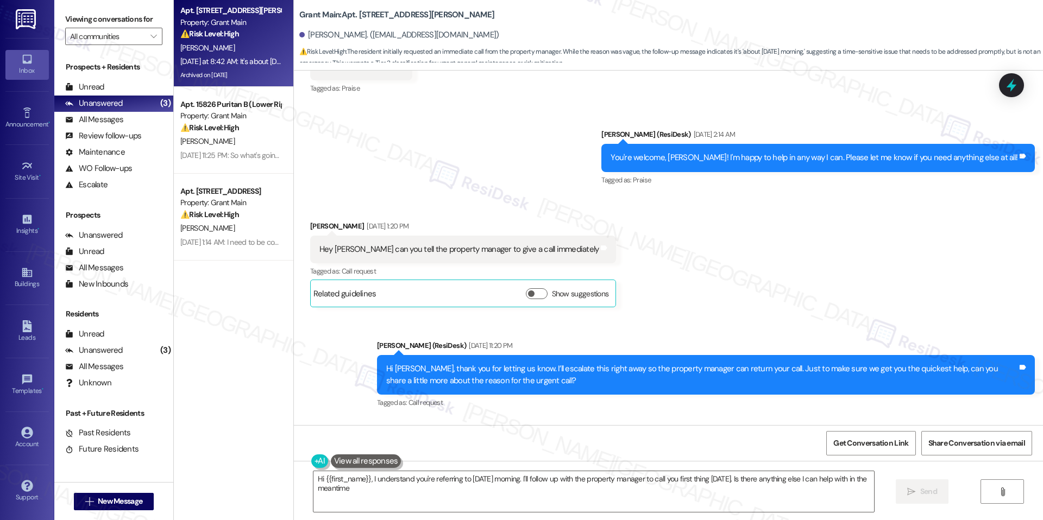
type textarea "Hi {{first_name}}, I understand you're referring to [DATE] morning. I'll follow…"
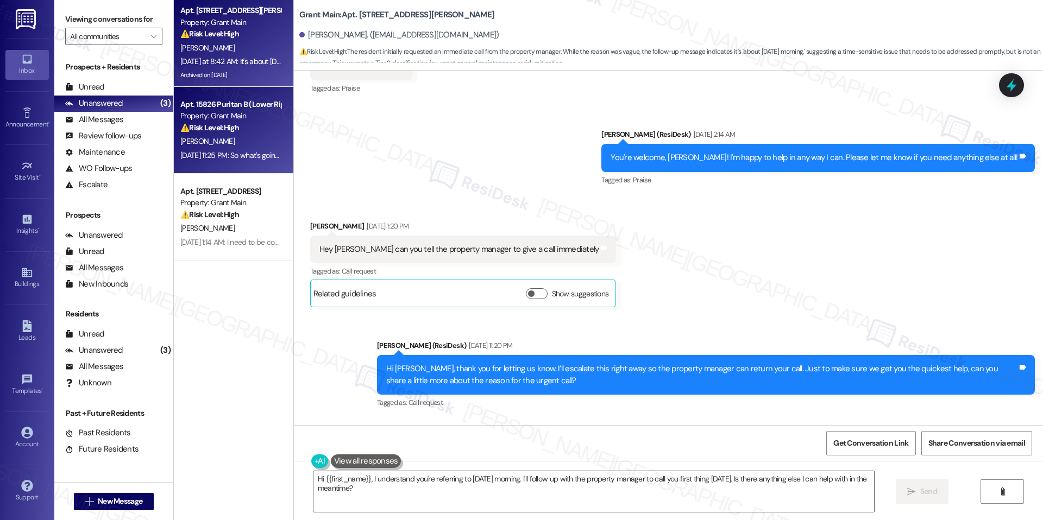
click at [279, 135] on div "Apt. 15826 [DEMOGRAPHIC_DATA] B (Lower Right), 15818 Puritan Property: Grant Ma…" at bounding box center [234, 130] width 120 height 87
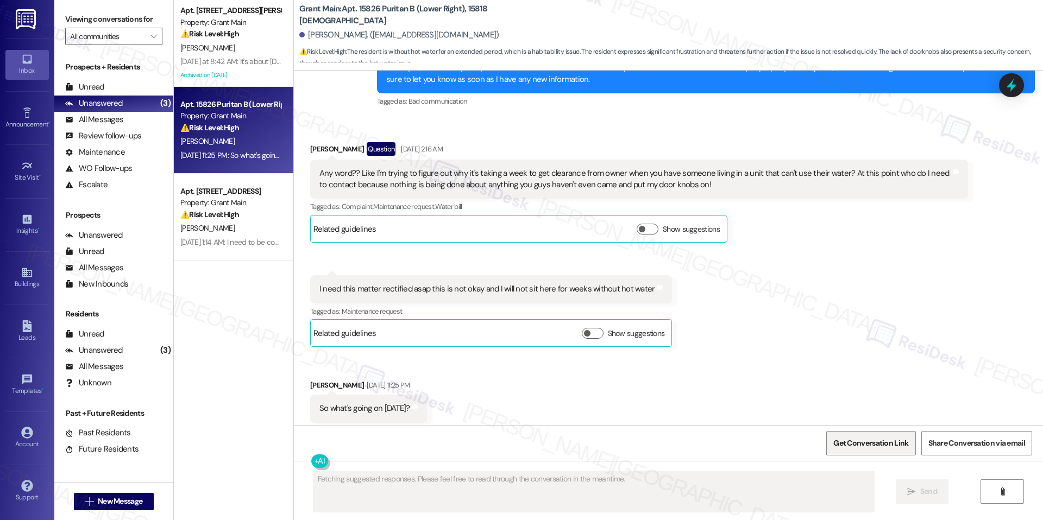
scroll to position [1356, 0]
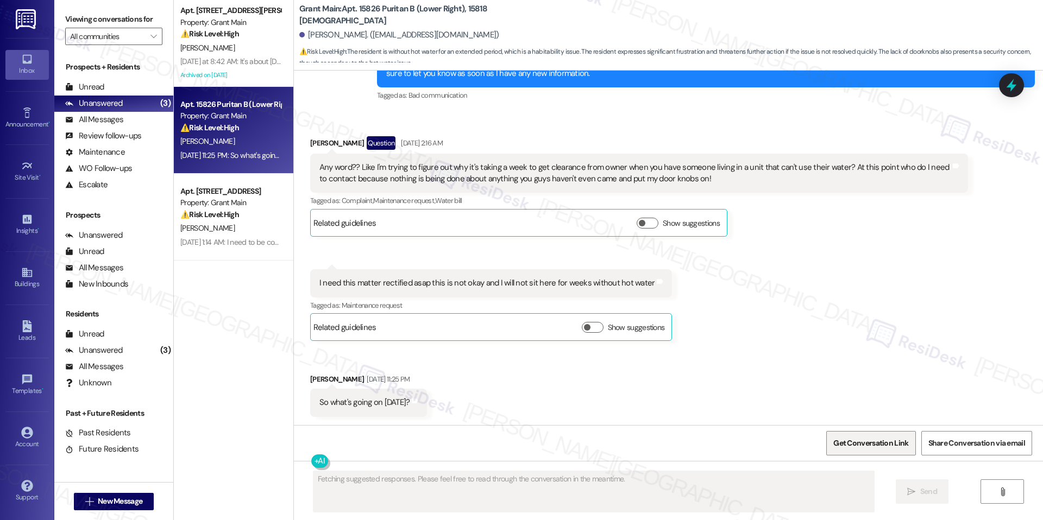
click at [868, 444] on span "Get Conversation Link" at bounding box center [870, 443] width 75 height 11
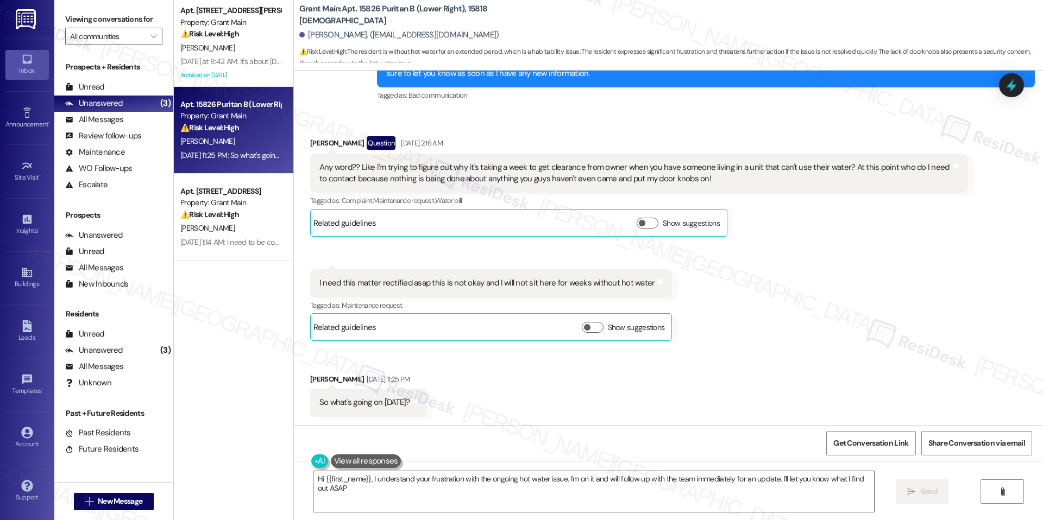
type textarea "Hi {{first_name}}, I understand your frustration with the ongoing hot water iss…"
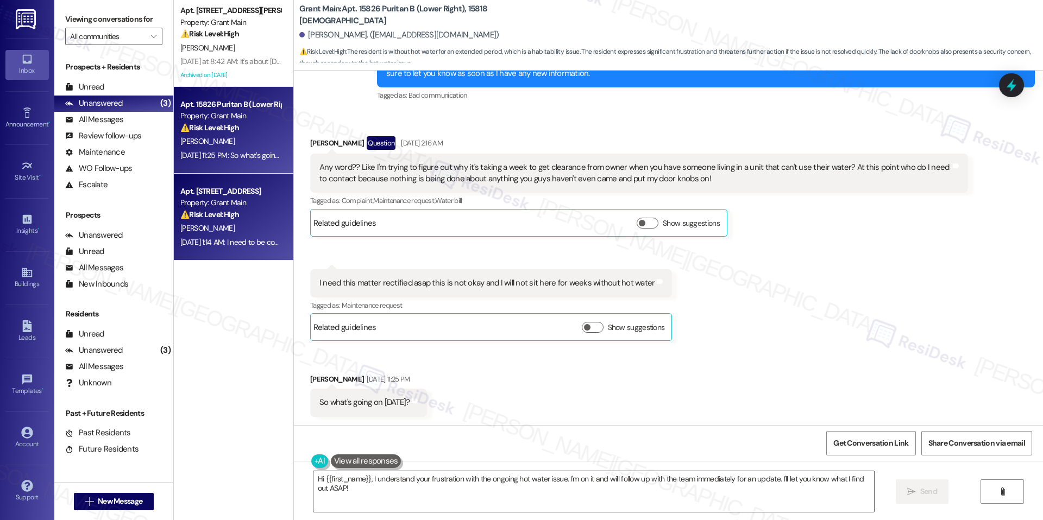
click at [223, 223] on div "[PERSON_NAME]" at bounding box center [230, 229] width 103 height 14
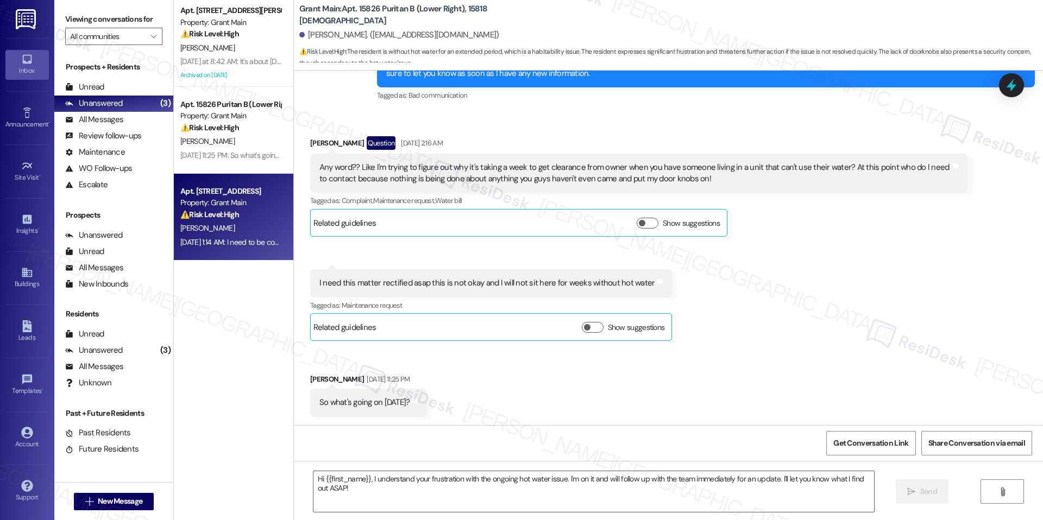
type textarea "Fetching suggested responses. Please feel free to read through the conversation…"
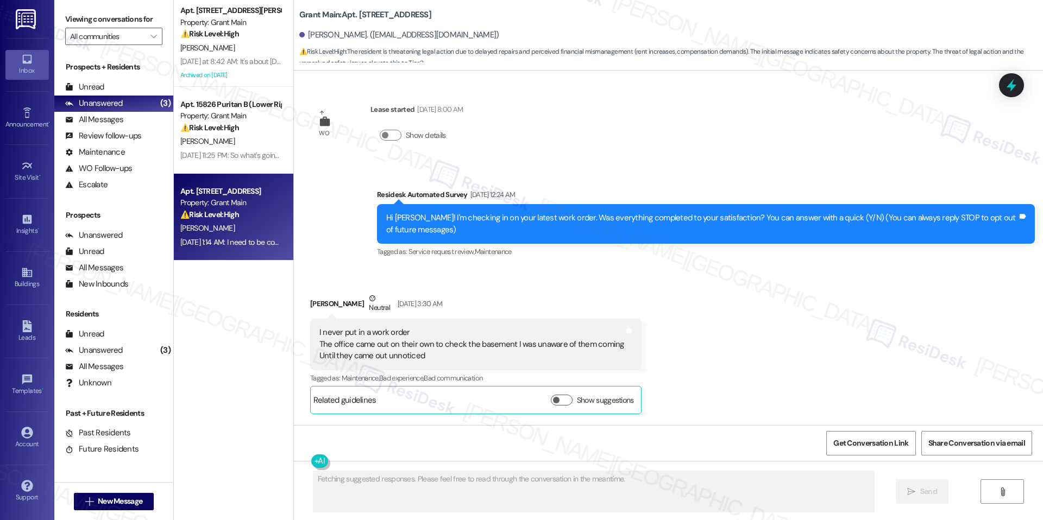
scroll to position [9607, 0]
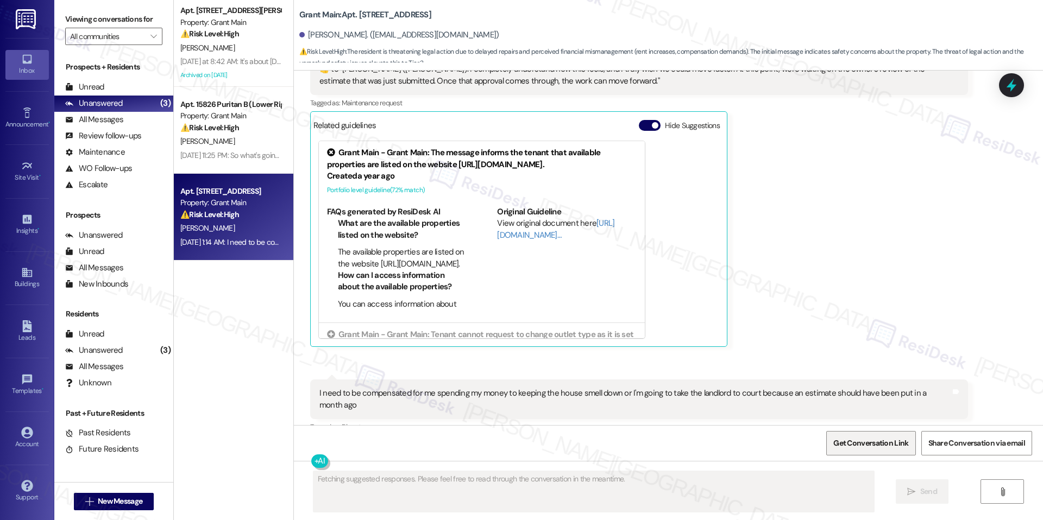
click at [875, 438] on span "Get Conversation Link" at bounding box center [870, 443] width 75 height 11
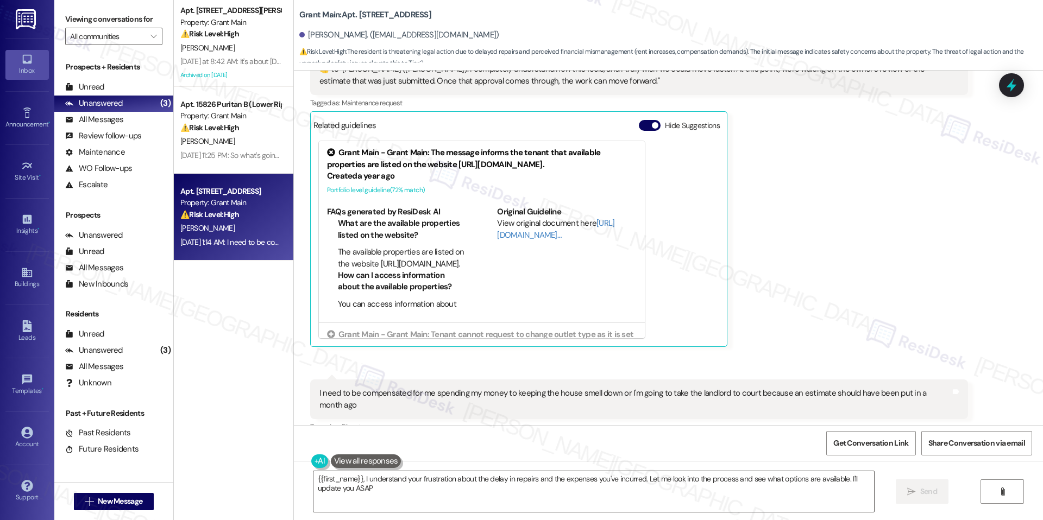
type textarea "{{first_name}}, I understand your frustration about the delay in repairs and th…"
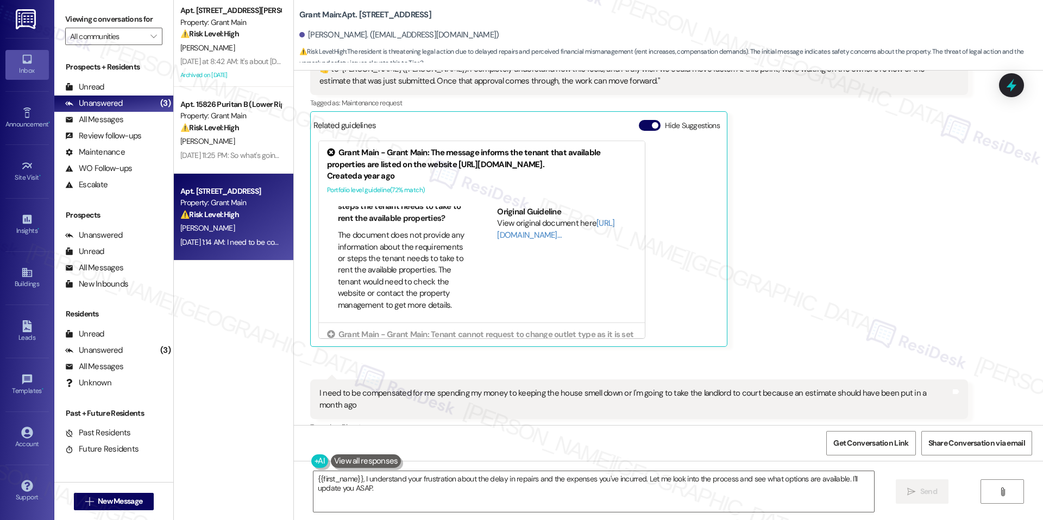
scroll to position [452, 0]
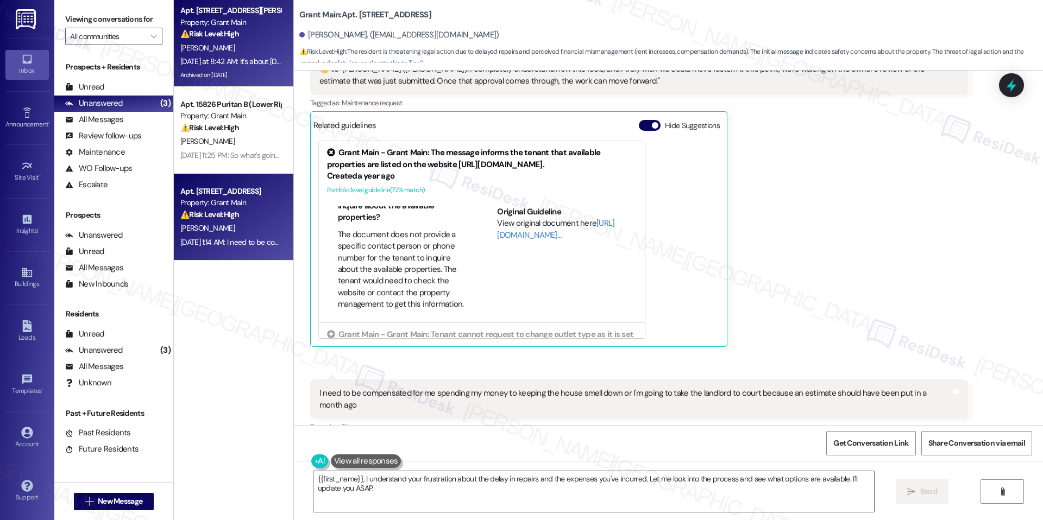
click at [180, 56] on div "[DATE] at 8:42 AM: It's about [DATE] morning [DATE] at 8:42 AM: It's about [DAT…" at bounding box center [248, 61] width 137 height 10
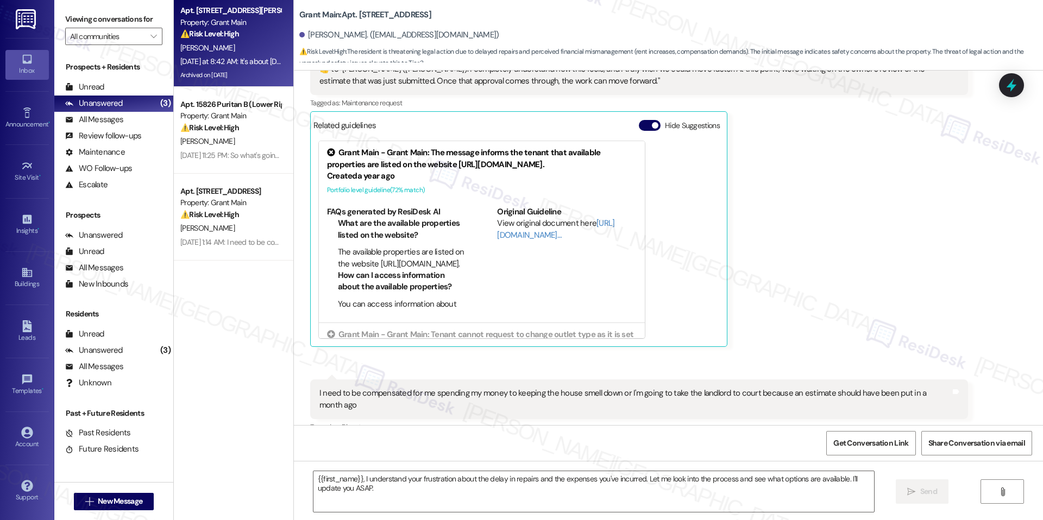
type textarea "Fetching suggested responses. Please feel free to read through the conversation…"
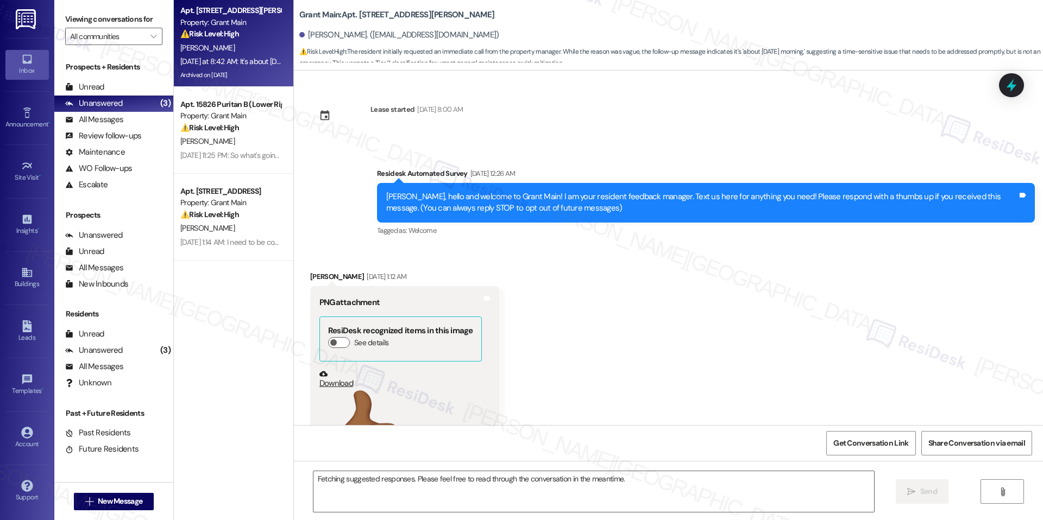
scroll to position [15321, 0]
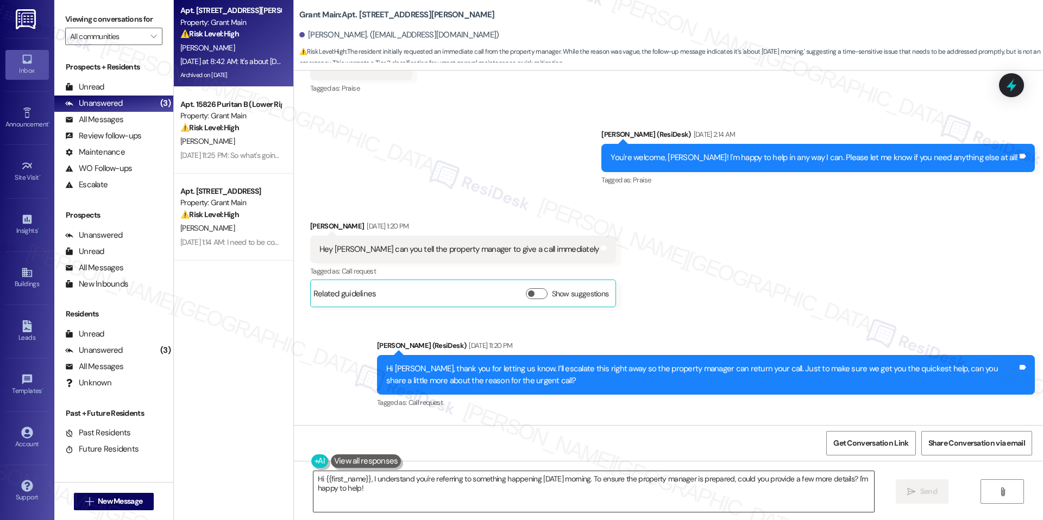
click at [611, 477] on textarea "Hi {{first_name}}, I understand you're referring to something happening [DATE] …" at bounding box center [593, 492] width 561 height 41
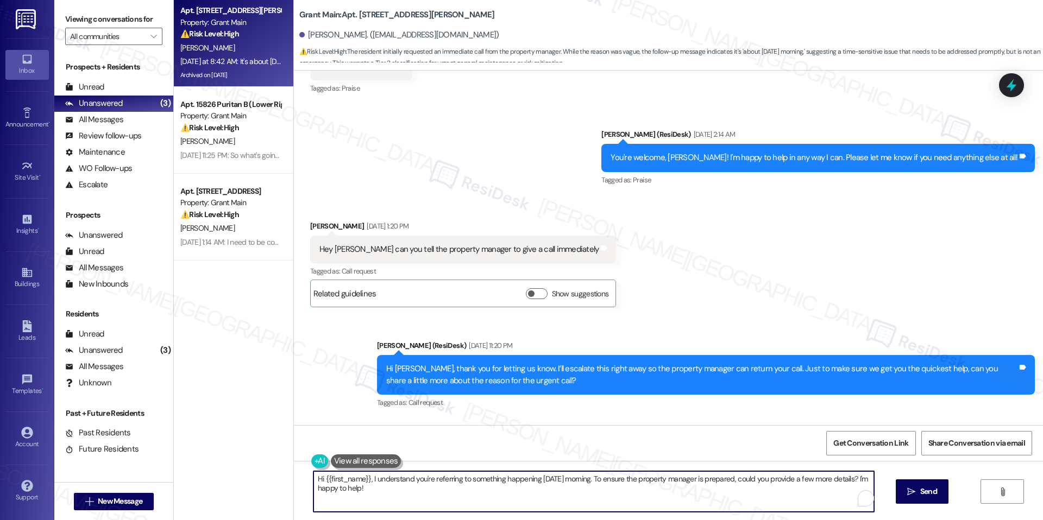
click at [611, 477] on textarea "Hi {{first_name}}, I understand you're referring to something happening [DATE] …" at bounding box center [593, 492] width 561 height 41
paste textarea "[PERSON_NAME], thank you for letting us know. I want to make sure I fully under…"
click at [664, 489] on textarea "Hi [PERSON_NAME], thank you for letting us know. I want to make sure I fully un…" at bounding box center [593, 492] width 561 height 41
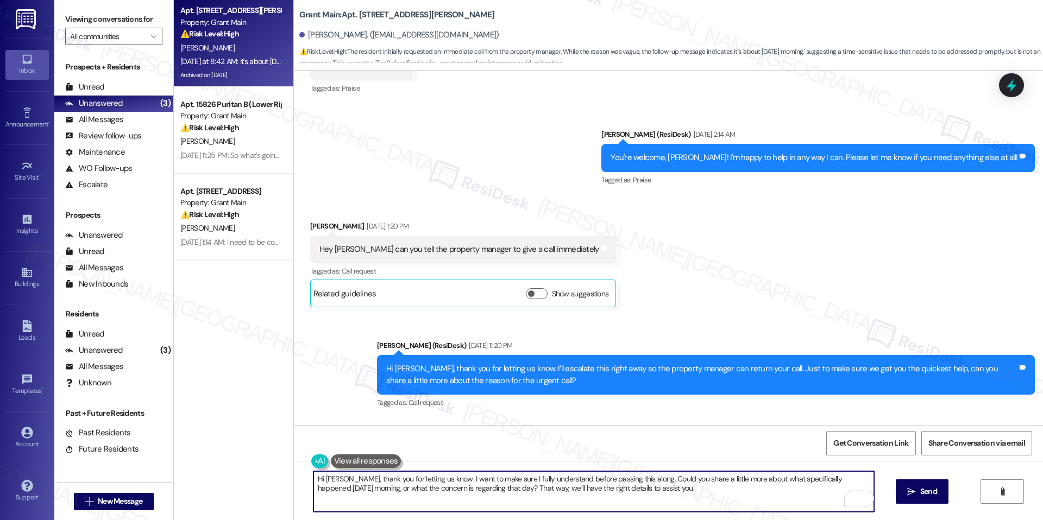
click at [646, 478] on textarea "Hi [PERSON_NAME], thank you for letting us know. I want to make sure I fully un…" at bounding box center [593, 492] width 561 height 41
type textarea "Hi [PERSON_NAME], thank you for letting us know. I want to make sure I fully un…"
click at [933, 496] on span "Send" at bounding box center [928, 491] width 17 height 11
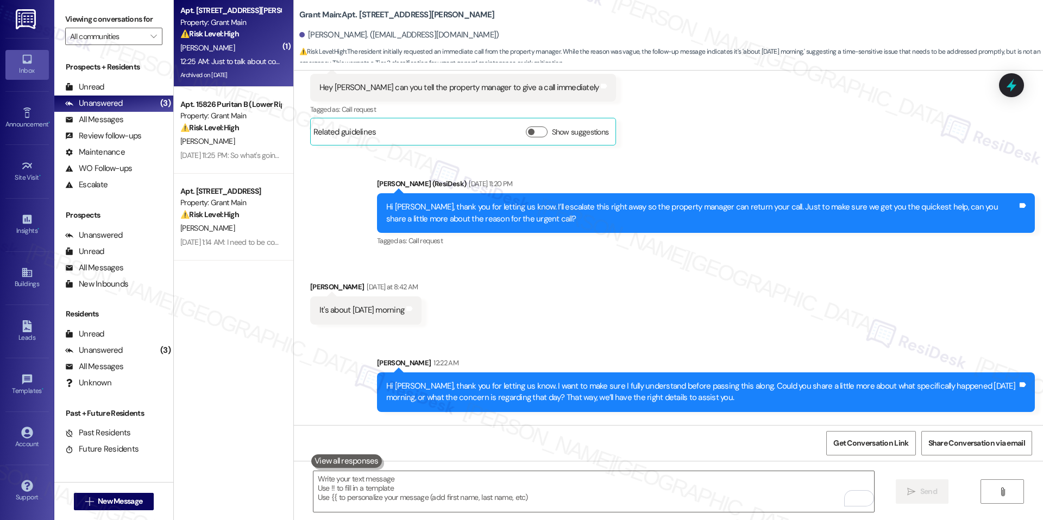
scroll to position [15484, 0]
